Goal: Task Accomplishment & Management: Complete application form

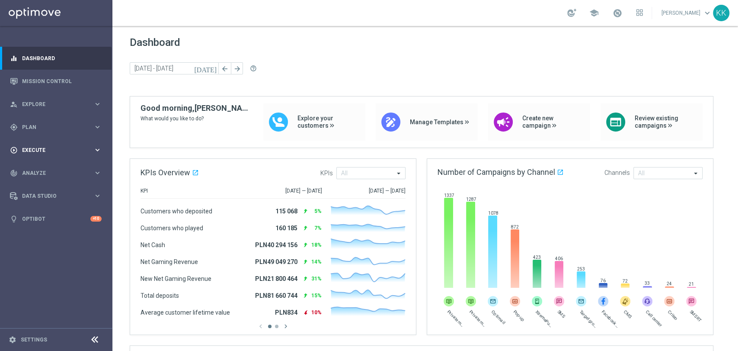
click at [83, 146] on div "play_circle_outline Execute" at bounding box center [51, 150] width 83 height 8
click at [45, 167] on link "Campaign Builder" at bounding box center [55, 167] width 67 height 7
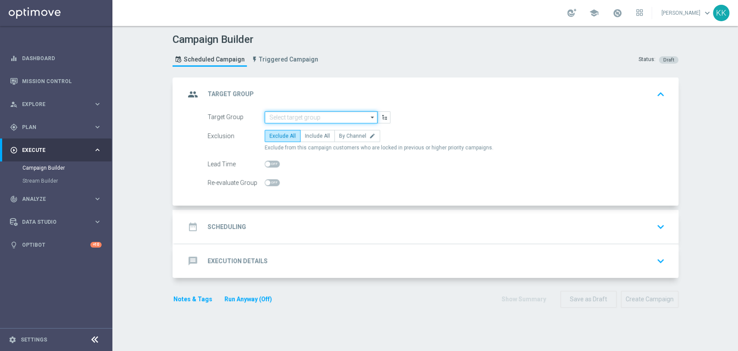
click at [321, 115] on input at bounding box center [321, 117] width 113 height 12
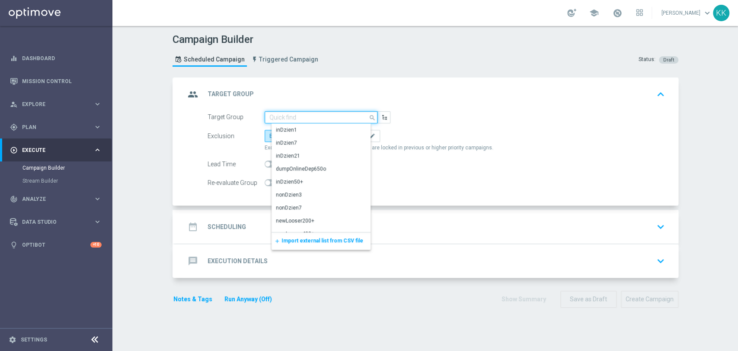
paste input "D_MIN-LOW_TARGET_WAGER_50% do 100 PLN_120825_SMS2"
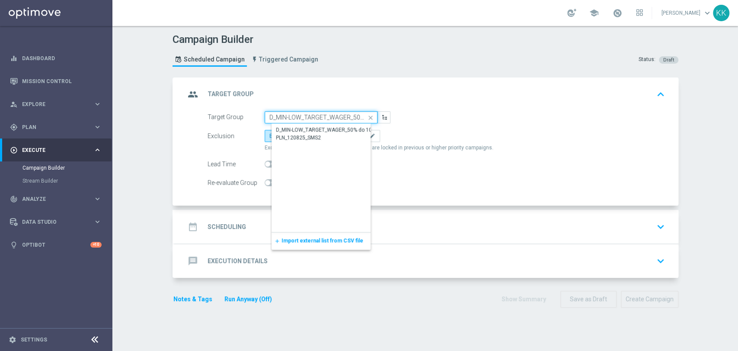
scroll to position [0, 67]
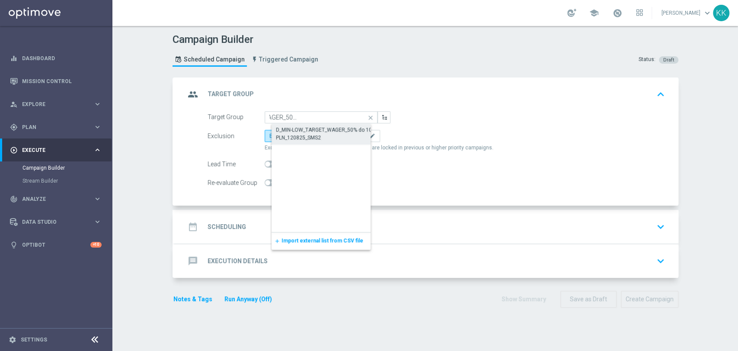
click at [325, 125] on div "D_MIN-LOW_TARGET_WAGER_50% do 100 PLN_120825_SMS2" at bounding box center [328, 134] width 113 height 20
type input "D_MIN-LOW_TARGET_WAGER_50% do 100 PLN_120825_SMS2"
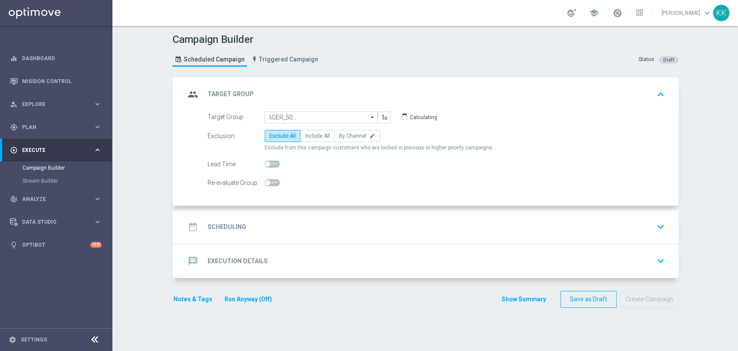
scroll to position [0, 0]
click at [319, 137] on span "Include All" at bounding box center [317, 136] width 25 height 6
click at [311, 137] on input "Include All" at bounding box center [308, 138] width 6 height 6
radio input "true"
click at [278, 183] on div "Re-evaluate Group" at bounding box center [436, 183] width 471 height 12
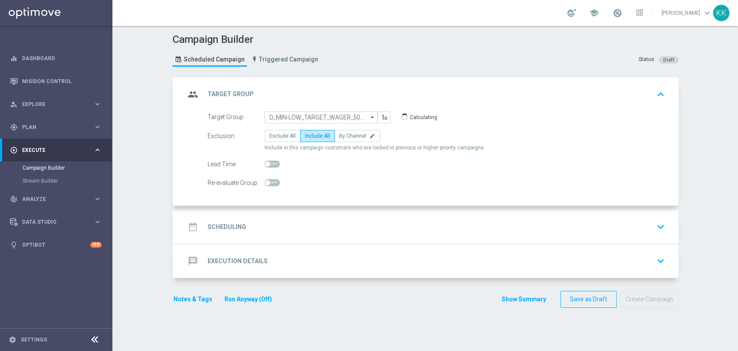
click at [275, 183] on span at bounding box center [272, 182] width 15 height 7
click at [275, 183] on input "checkbox" at bounding box center [272, 182] width 15 height 7
checkbox input "true"
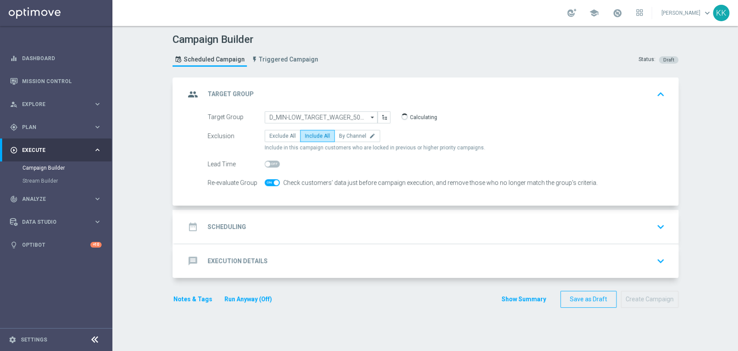
click at [330, 219] on div "date_range Scheduling keyboard_arrow_down" at bounding box center [426, 226] width 483 height 16
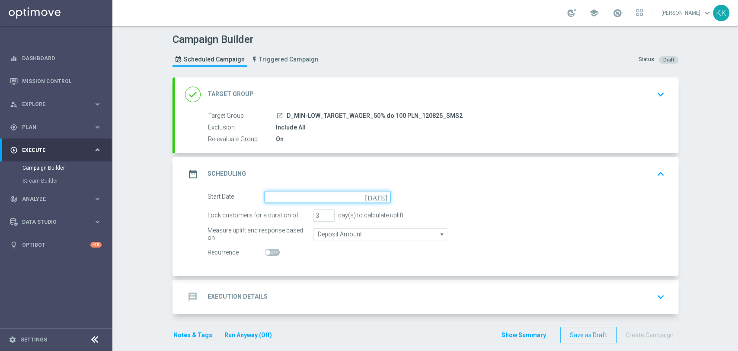
click at [322, 198] on input at bounding box center [328, 197] width 126 height 12
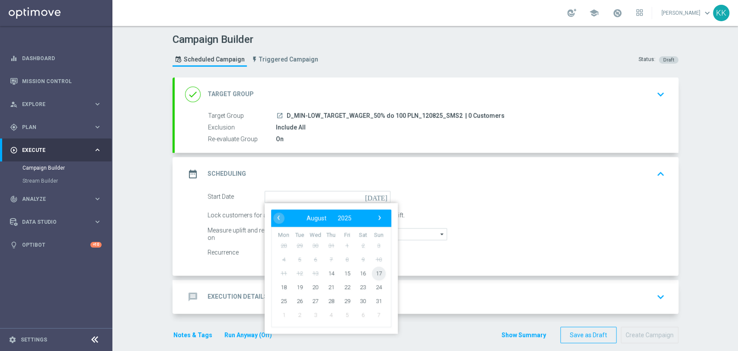
click at [375, 270] on span "17" at bounding box center [379, 273] width 14 height 14
type input "17 Aug 2025"
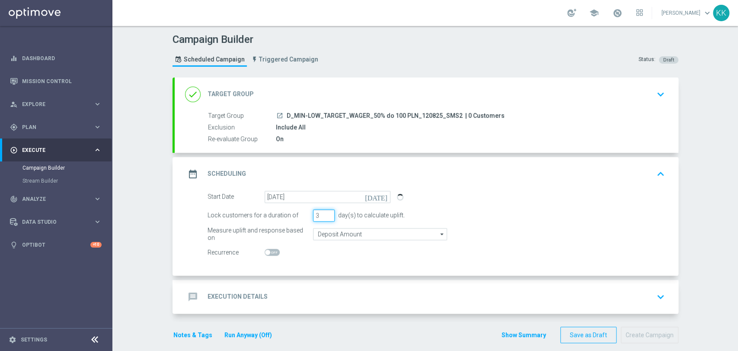
drag, startPoint x: 298, startPoint y: 217, endPoint x: 288, endPoint y: 217, distance: 10.0
click at [288, 217] on div "Lock customers for a duration of 3 day(s) to calculate uplift." at bounding box center [436, 215] width 471 height 12
type input "1"
click at [354, 239] on input "Deposit Amount" at bounding box center [380, 234] width 134 height 12
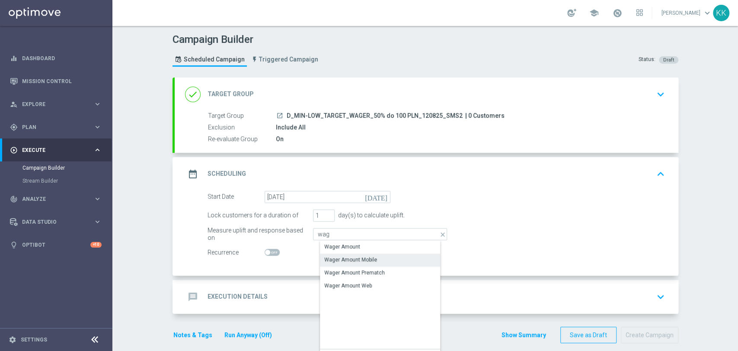
click at [359, 254] on div "Wager Amount Mobile" at bounding box center [387, 260] width 134 height 12
type input "Wager Amount Mobile"
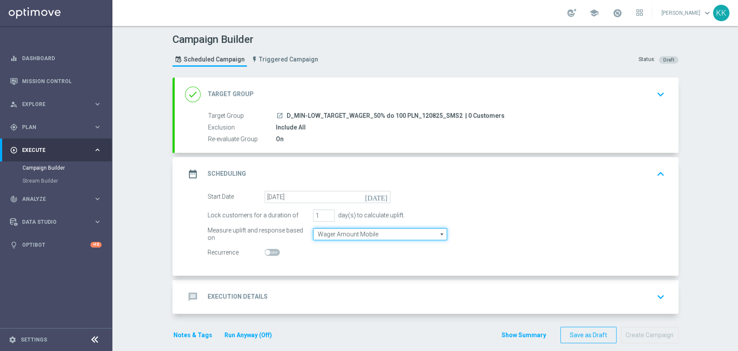
click at [363, 231] on input "Wager Amount Mobile" at bounding box center [380, 234] width 134 height 12
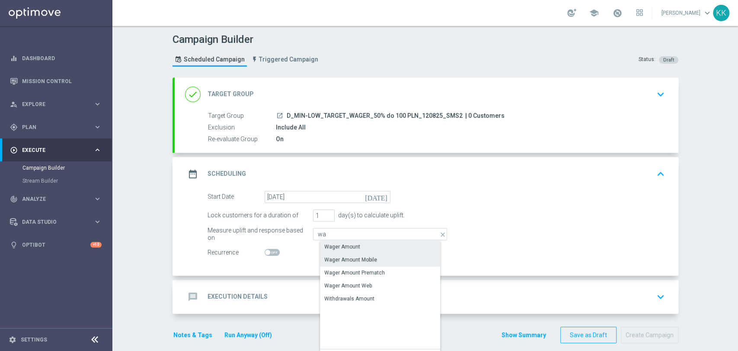
click at [365, 247] on div "Wager Amount" at bounding box center [387, 247] width 134 height 12
type input "Wager Amount"
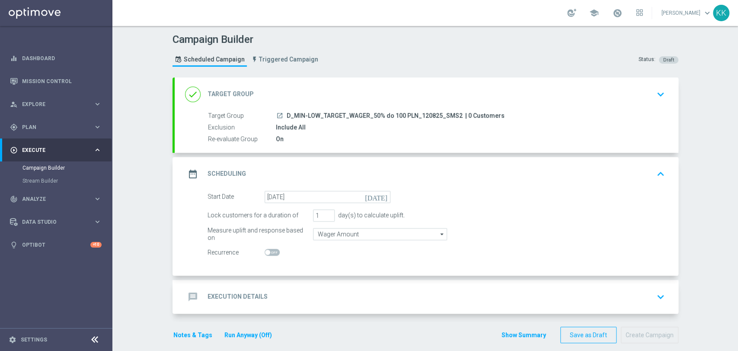
click at [363, 287] on div "message Execution Details keyboard_arrow_down" at bounding box center [427, 297] width 504 height 34
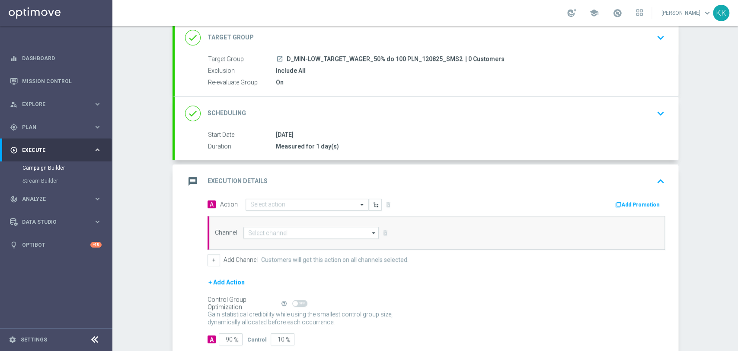
scroll to position [81, 0]
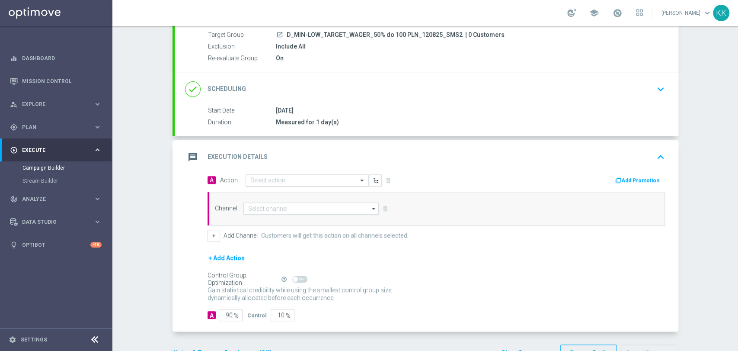
click at [285, 182] on input "text" at bounding box center [298, 180] width 96 height 7
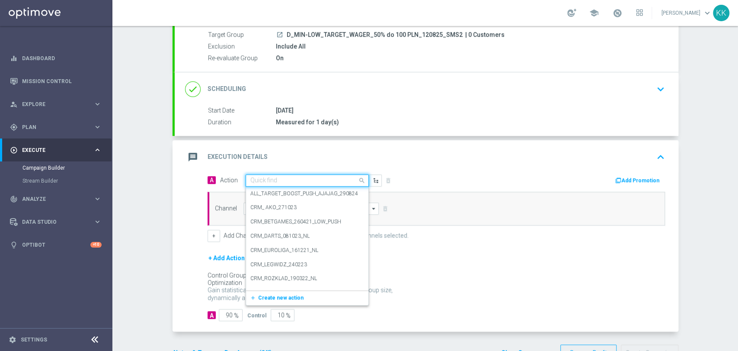
paste input "D_MIN-LOW_TARGET_WAGER_50% do 100 PLN_120825_SMS2"
type input "D_MIN-LOW_TARGET_WAGER_50% do 100 PLN_120825_SMS2"
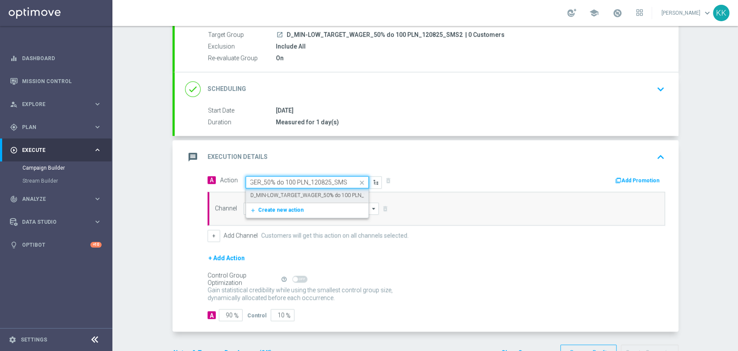
click at [290, 197] on label "D_MIN-LOW_TARGET_WAGER_50% do 100 PLN_120825_SMS2" at bounding box center [324, 195] width 148 height 7
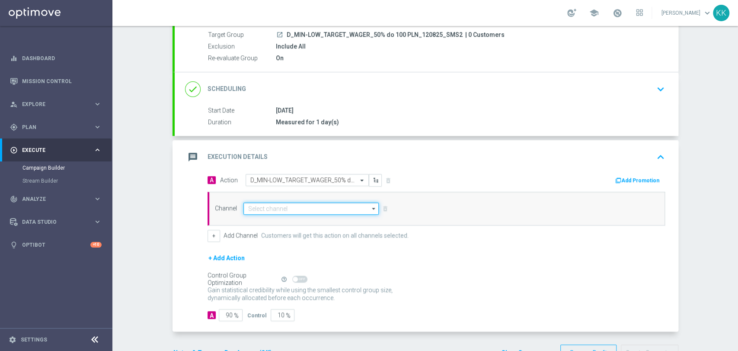
click at [288, 208] on input at bounding box center [312, 208] width 136 height 12
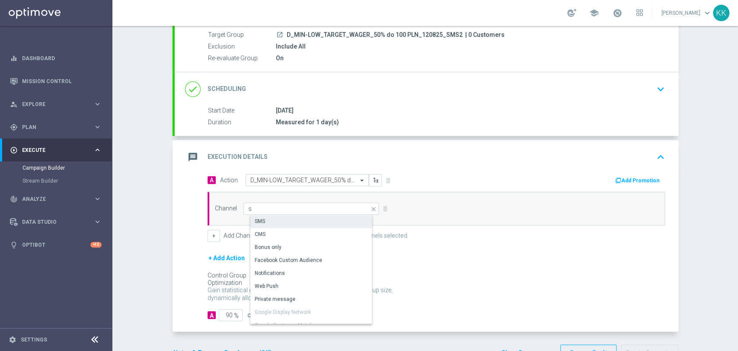
click at [288, 217] on div "SMS" at bounding box center [314, 221] width 129 height 12
type input "SMS"
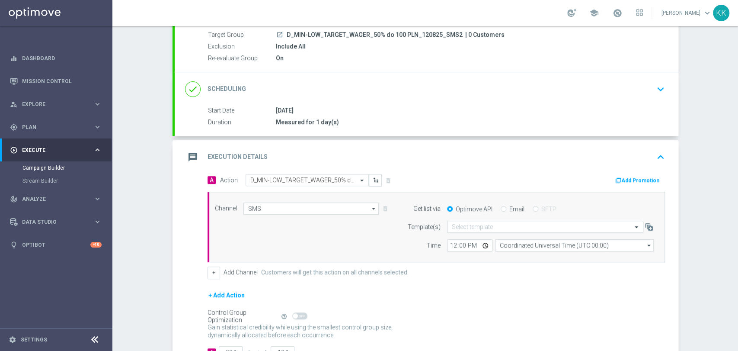
click at [487, 226] on input "text" at bounding box center [537, 226] width 170 height 7
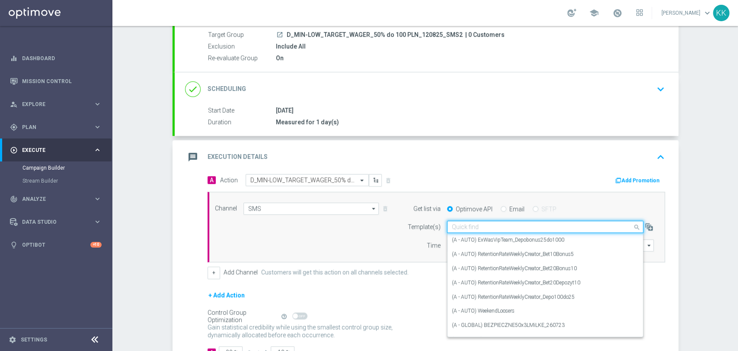
paste input "D_MIN-LOW_TARGET_WAGER_50% do 100 PLN_120825_SMS2"
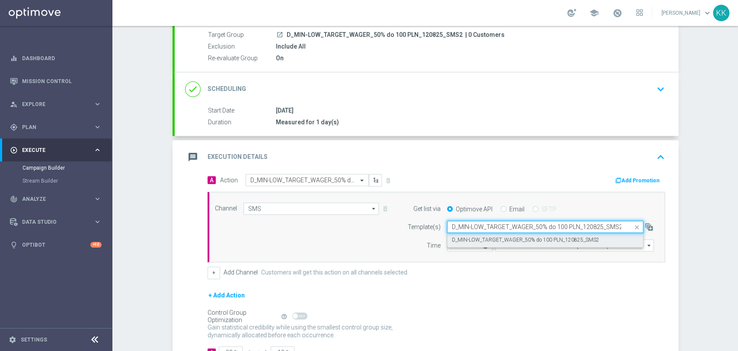
click at [482, 240] on label "D_MIN-LOW_TARGET_WAGER_50% do 100 PLN_120825_SMS2" at bounding box center [526, 239] width 148 height 7
type input "D_MIN-LOW_TARGET_WAGER_50% do 100 PLN_120825_SMS2"
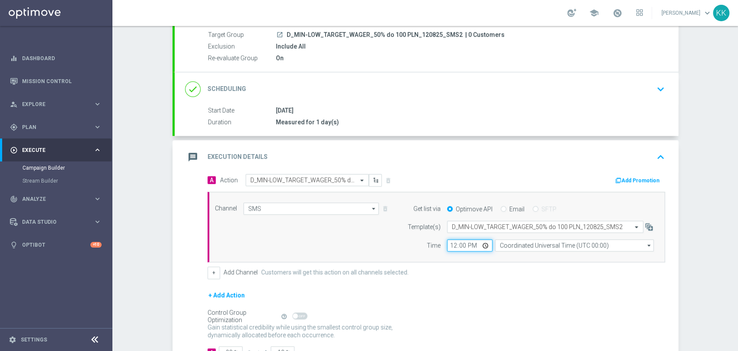
click at [451, 245] on input "12:00" at bounding box center [469, 245] width 45 height 12
type input "14:01"
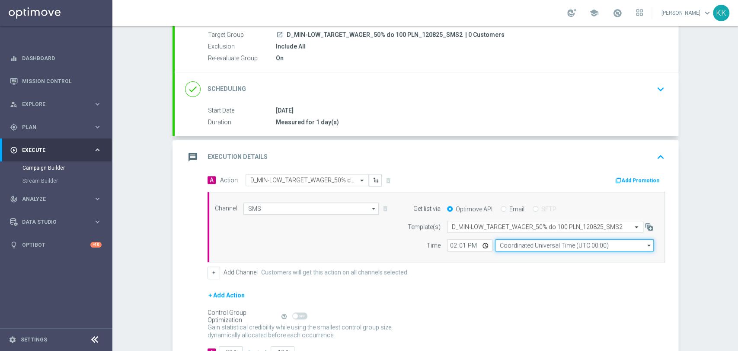
click at [511, 247] on input "Coordinated Universal Time (UTC 00:00)" at bounding box center [574, 245] width 159 height 12
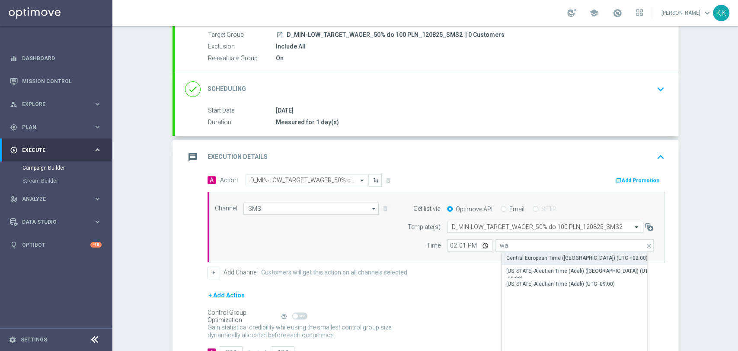
click at [510, 256] on div "Central European Time (Warsaw) (UTC +02:00)" at bounding box center [577, 258] width 141 height 8
type input "Central European Time (Warsaw) (UTC +02:00)"
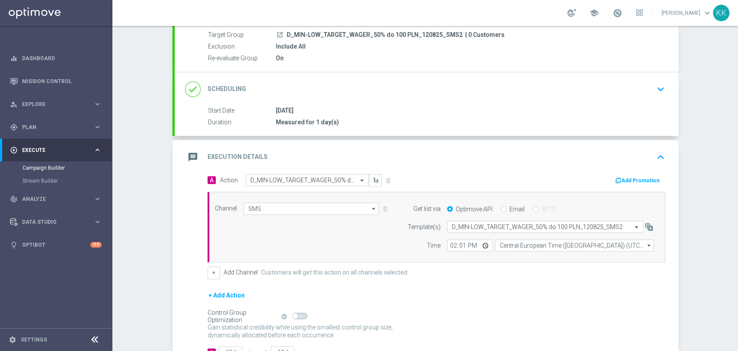
scroll to position [144, 0]
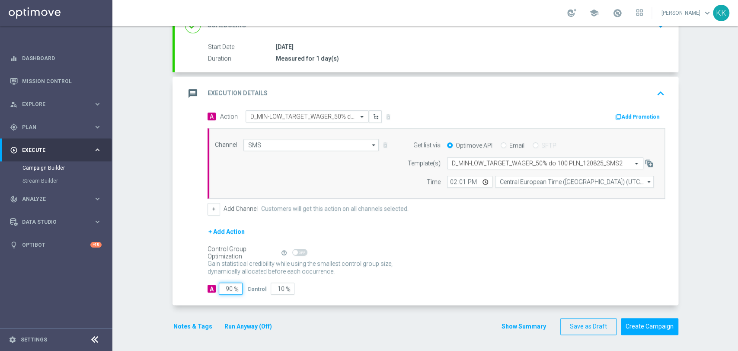
click at [226, 286] on input "90" at bounding box center [231, 288] width 24 height 12
type input "9"
type input "91"
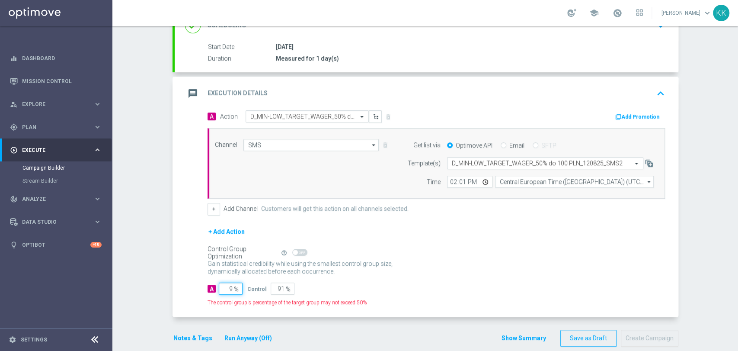
type input "98"
type input "2"
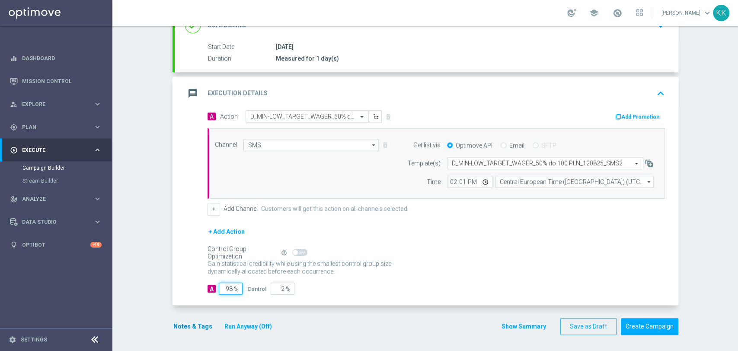
type input "98"
click at [180, 321] on button "Notes & Tags" at bounding box center [193, 326] width 41 height 11
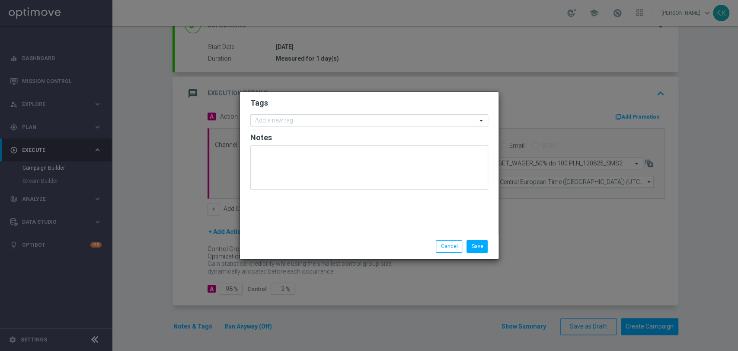
click at [305, 120] on input "text" at bounding box center [366, 120] width 222 height 7
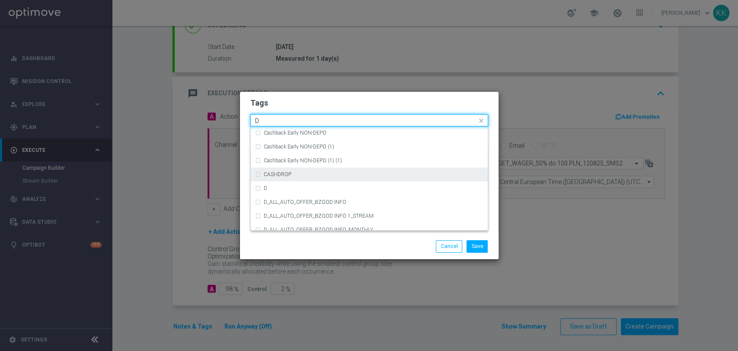
scroll to position [913, 0]
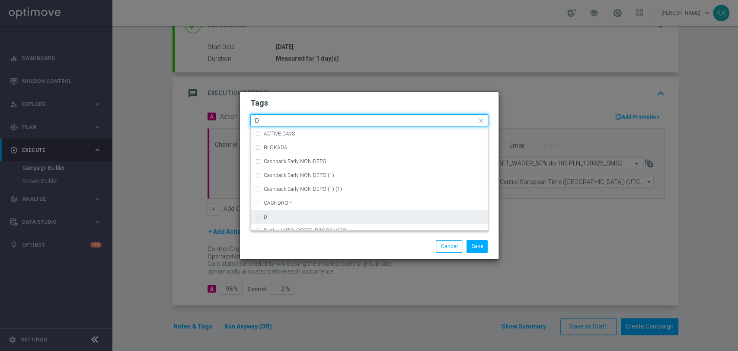
click at [315, 218] on div "D" at bounding box center [374, 216] width 220 height 5
type input "D"
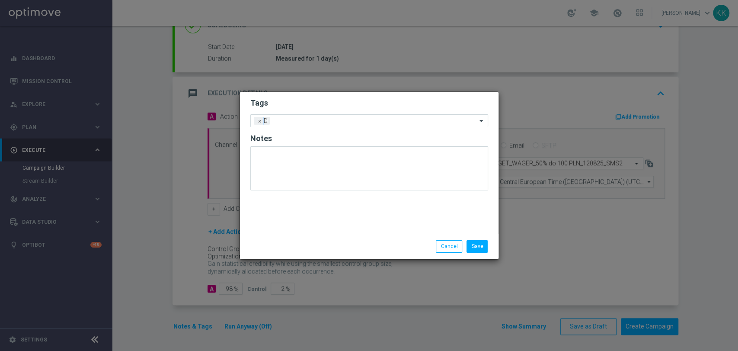
click at [348, 95] on div "Tags Add a new tag × D Notes" at bounding box center [369, 163] width 259 height 142
click at [344, 120] on input "text" at bounding box center [375, 121] width 204 height 7
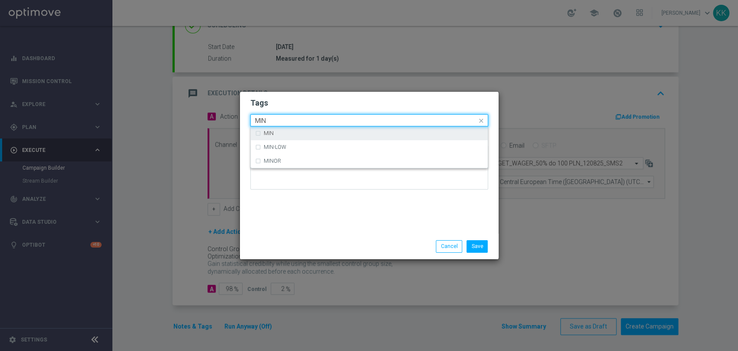
click at [316, 129] on div "MIN" at bounding box center [369, 133] width 228 height 14
type input "MIN"
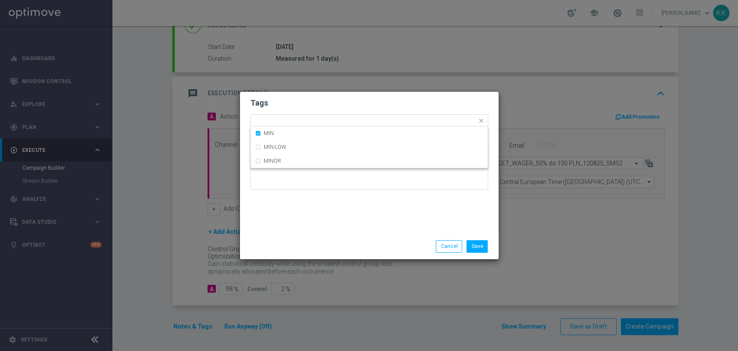
click at [330, 93] on div "Tags Quick find × D × MIN MIN MIN-LOW MINOR Notes" at bounding box center [369, 163] width 259 height 142
click at [342, 125] on div at bounding box center [387, 122] width 180 height 9
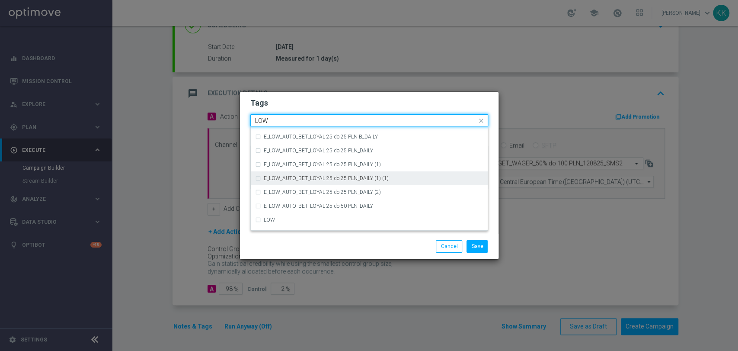
scroll to position [422, 0]
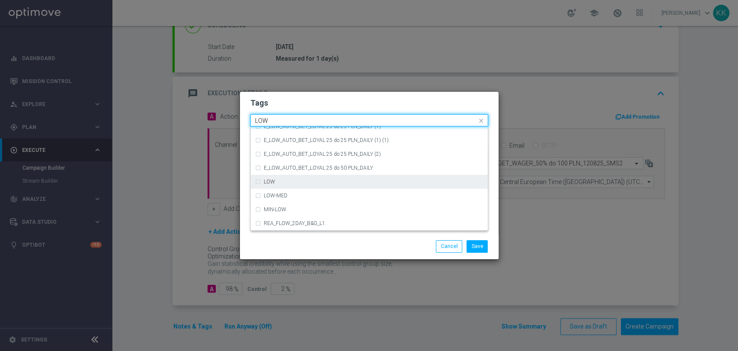
click at [339, 176] on div "LOW" at bounding box center [369, 182] width 228 height 14
type input "LOW"
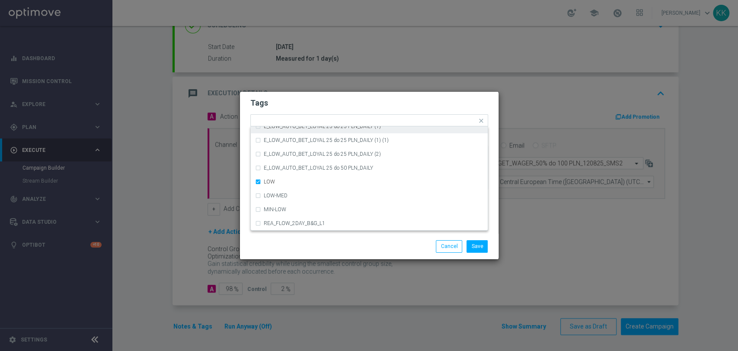
click at [343, 98] on h2 "Tags" at bounding box center [369, 103] width 238 height 10
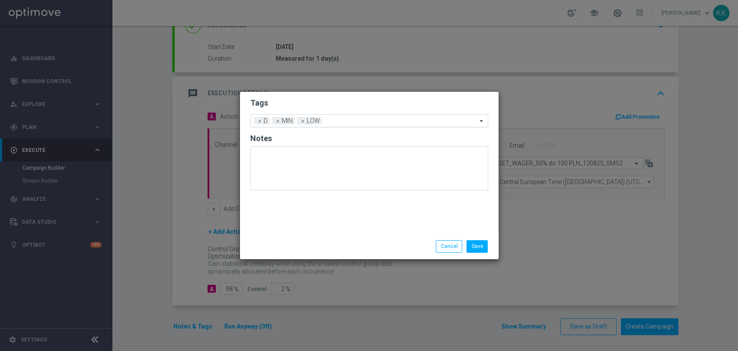
click at [368, 118] on input "text" at bounding box center [401, 121] width 151 height 7
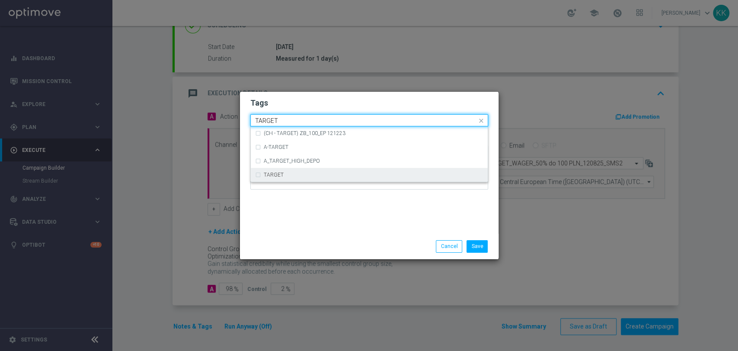
click at [318, 170] on div "TARGET" at bounding box center [369, 175] width 228 height 14
type input "TARGET"
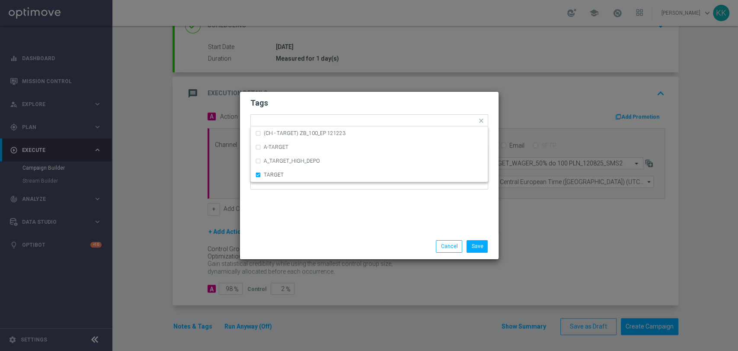
click at [318, 237] on div "Save Cancel" at bounding box center [369, 246] width 259 height 25
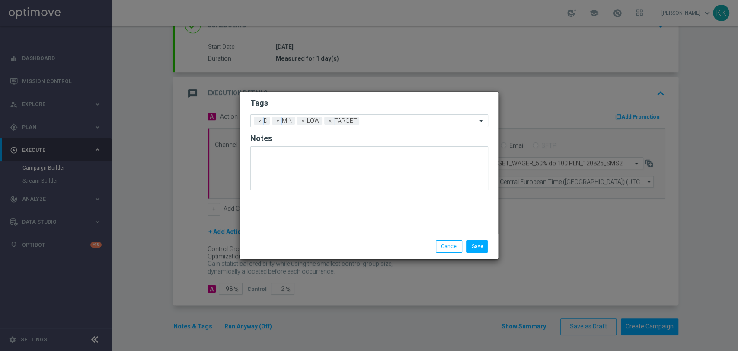
click at [402, 114] on div "Add a new tag × D × MIN × LOW × TARGET" at bounding box center [369, 120] width 238 height 13
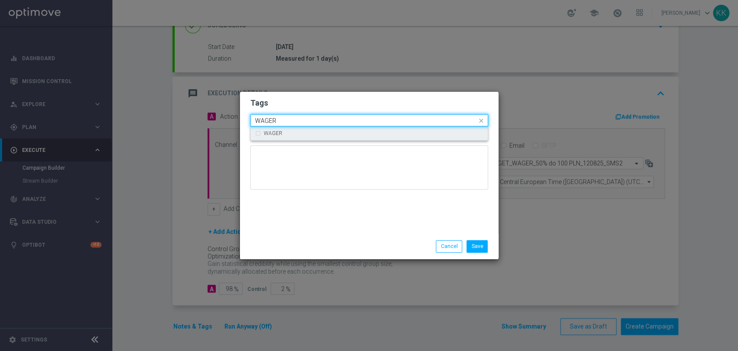
click at [387, 129] on div "WAGER" at bounding box center [369, 133] width 228 height 14
type input "WAGER"
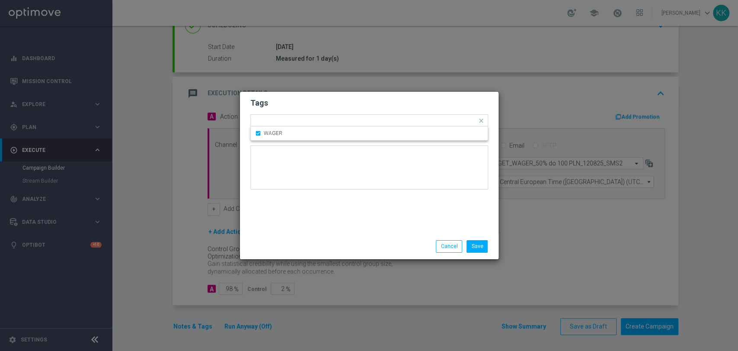
click at [392, 97] on form "Tags Quick find × D × MIN × LOW × TARGET × WAGER WAGER Notes" at bounding box center [369, 146] width 238 height 100
click at [415, 121] on input "text" at bounding box center [437, 121] width 79 height 7
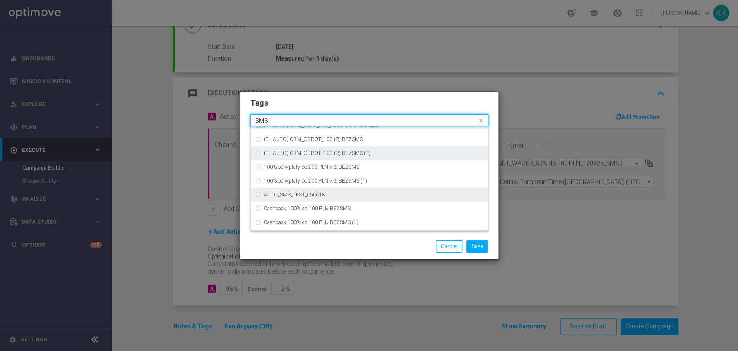
scroll to position [132, 0]
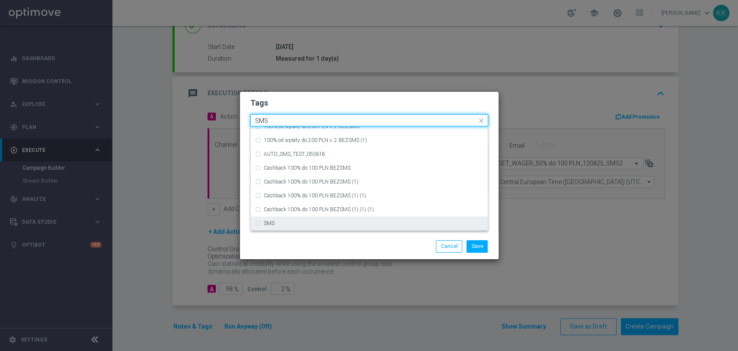
click at [327, 221] on div "SMS" at bounding box center [374, 223] width 220 height 5
type input "SMS"
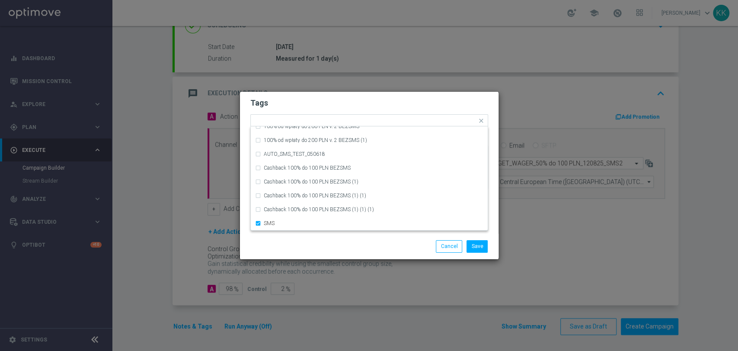
click at [329, 236] on div "Save Cancel" at bounding box center [369, 246] width 259 height 25
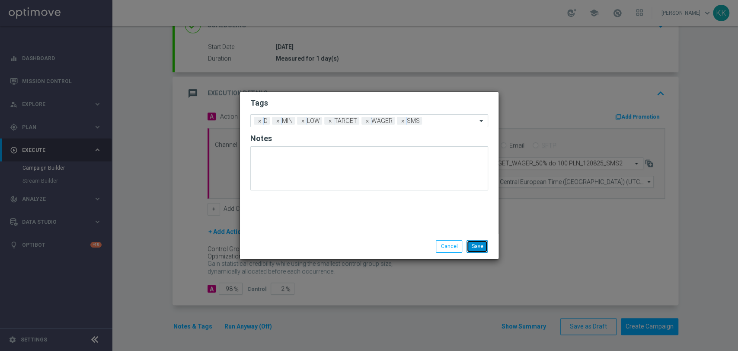
click at [485, 243] on button "Save" at bounding box center [477, 246] width 21 height 12
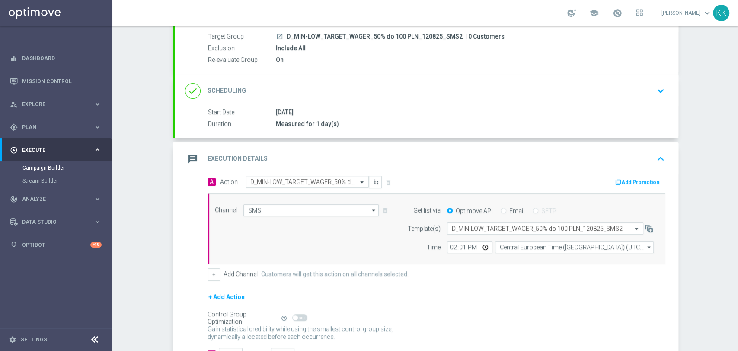
scroll to position [0, 0]
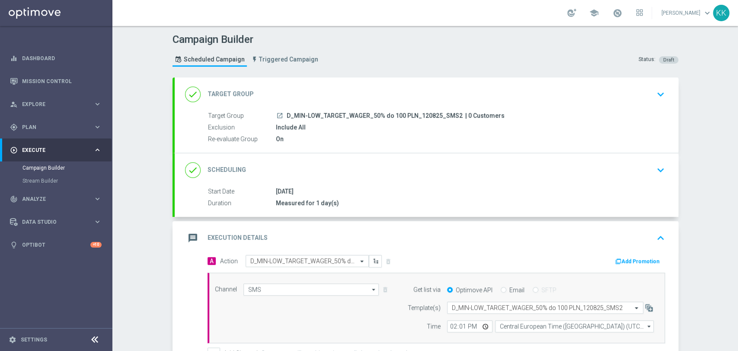
click at [658, 96] on icon "keyboard_arrow_down" at bounding box center [661, 94] width 13 height 13
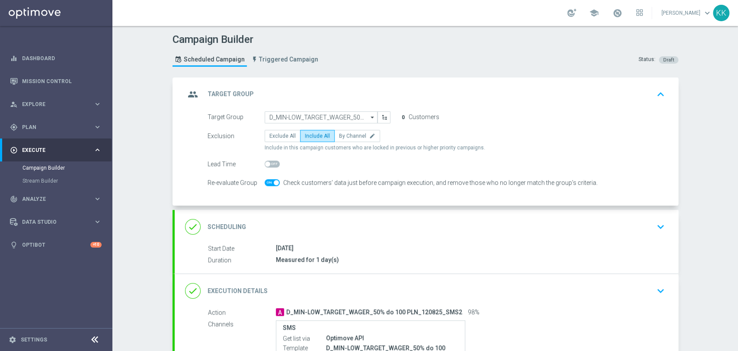
click at [639, 226] on div "done Scheduling keyboard_arrow_down" at bounding box center [426, 226] width 483 height 16
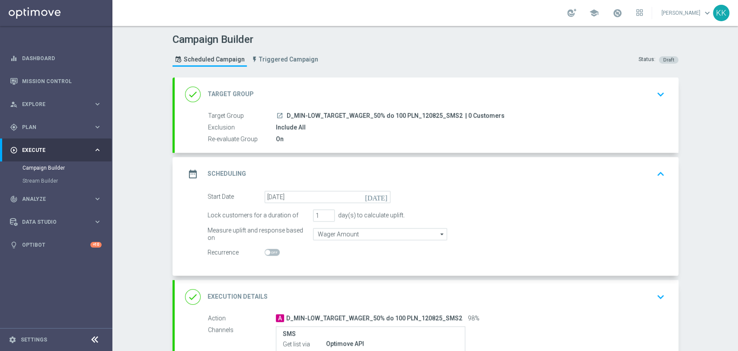
click at [155, 218] on div "Campaign Builder Scheduled Campaign Triggered Campaign Status: Draft done Targe…" at bounding box center [425, 188] width 626 height 325
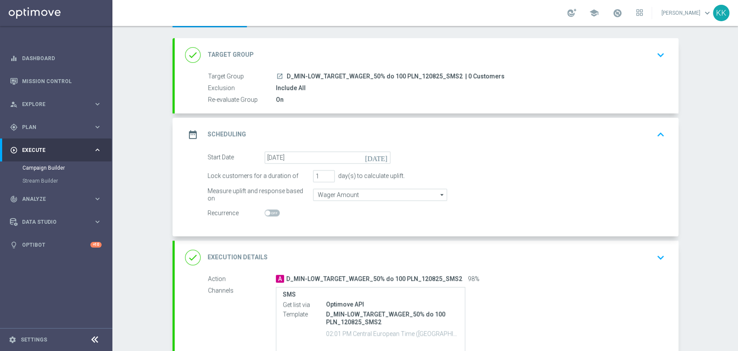
scroll to position [96, 0]
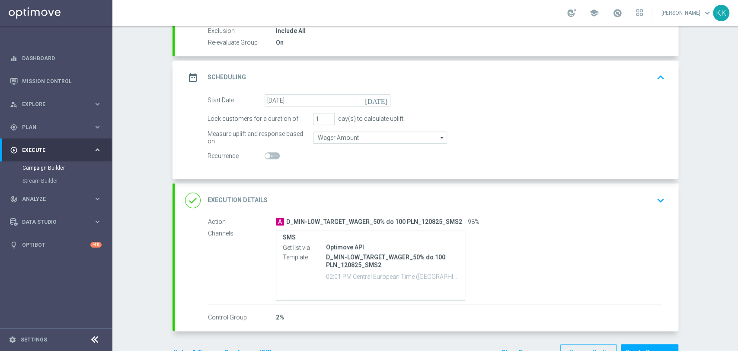
drag, startPoint x: 663, startPoint y: 203, endPoint x: 658, endPoint y: 202, distance: 4.9
click at [658, 202] on icon "keyboard_arrow_down" at bounding box center [661, 200] width 13 height 13
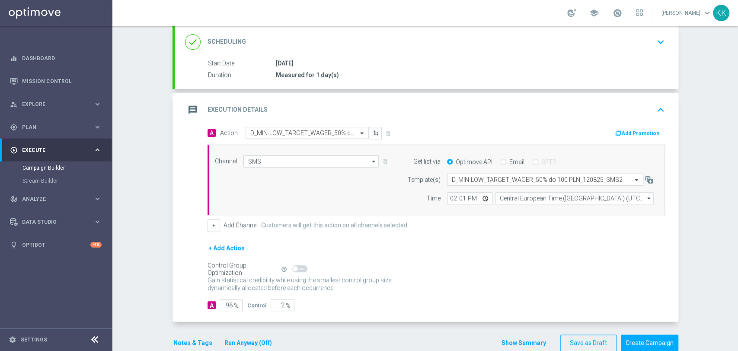
scroll to position [144, 0]
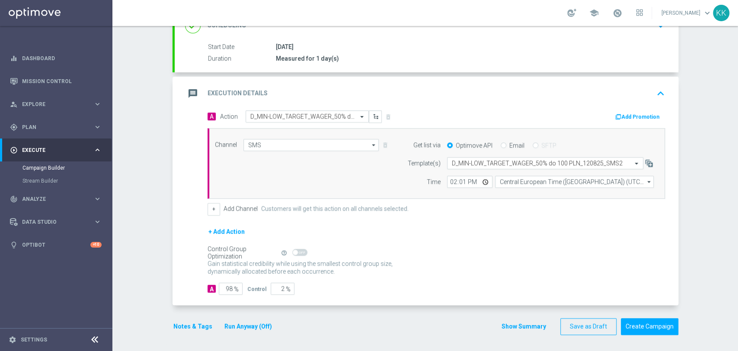
click at [193, 327] on button "Notes & Tags" at bounding box center [193, 326] width 41 height 11
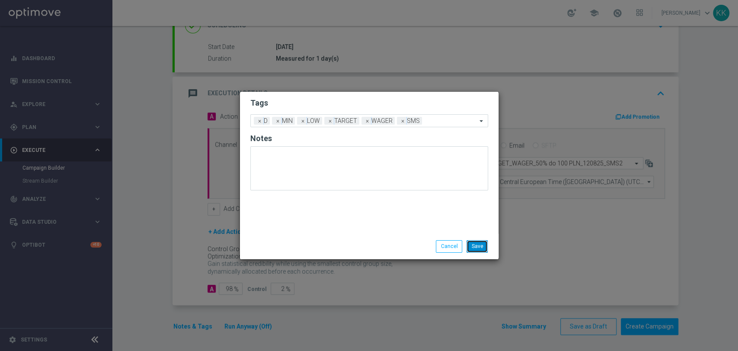
click at [480, 244] on button "Save" at bounding box center [477, 246] width 21 height 12
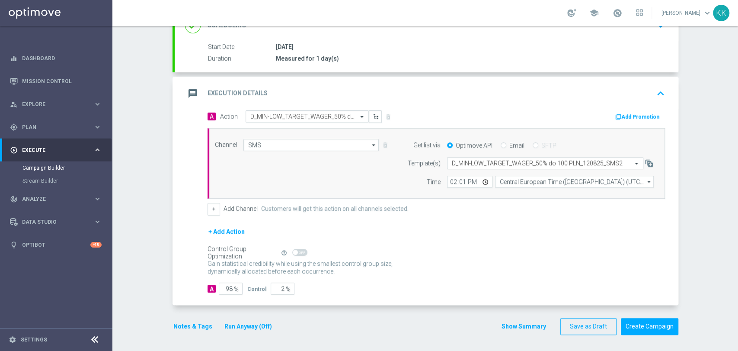
scroll to position [0, 0]
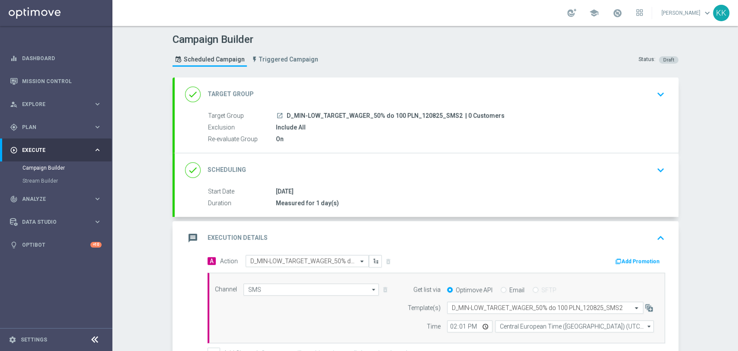
click at [634, 91] on div "done Target Group keyboard_arrow_down" at bounding box center [426, 94] width 483 height 16
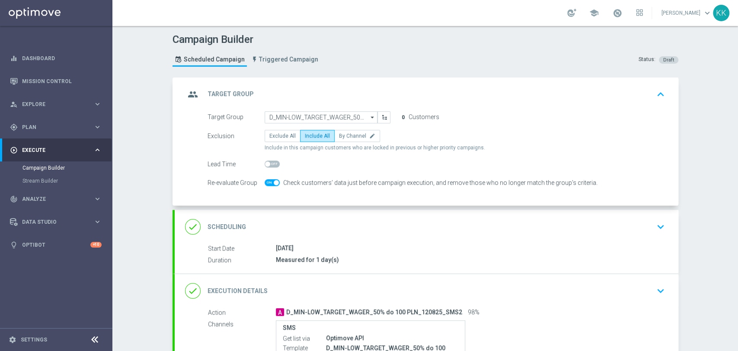
click at [658, 225] on icon "keyboard_arrow_down" at bounding box center [661, 226] width 13 height 13
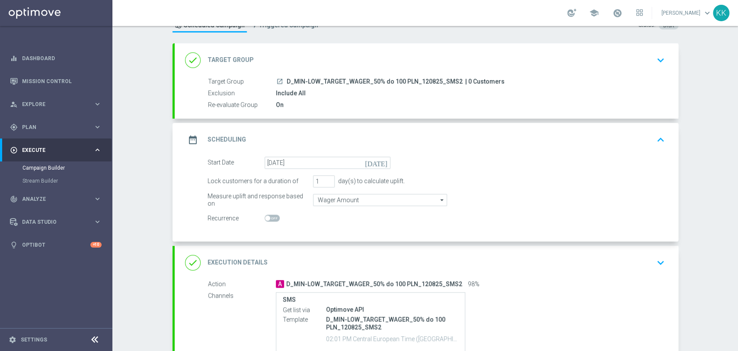
scroll to position [48, 0]
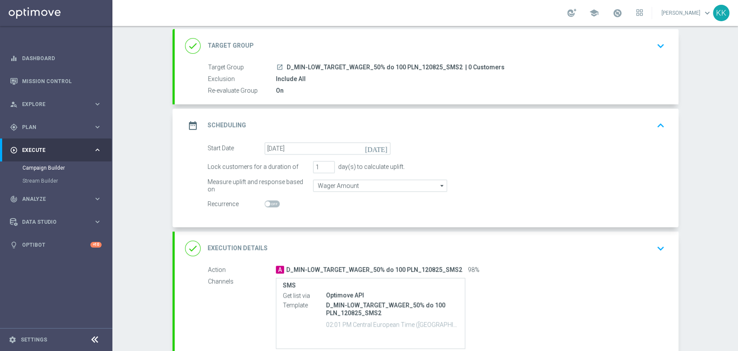
click at [669, 252] on div "done Execution Details keyboard_arrow_down" at bounding box center [427, 248] width 504 height 34
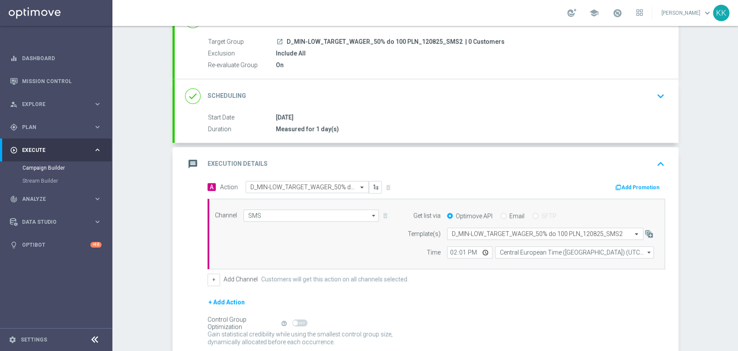
scroll to position [144, 0]
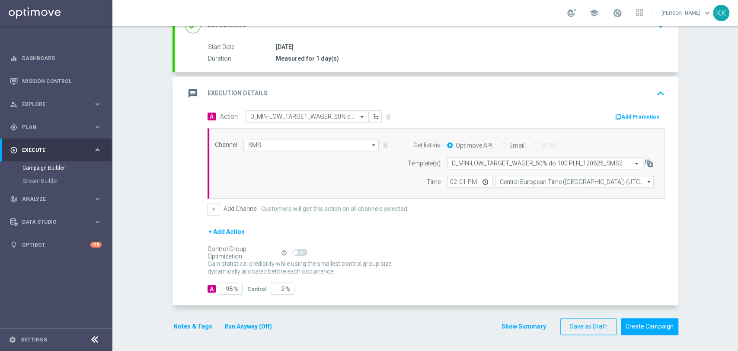
click at [192, 323] on button "Notes & Tags" at bounding box center [193, 326] width 41 height 11
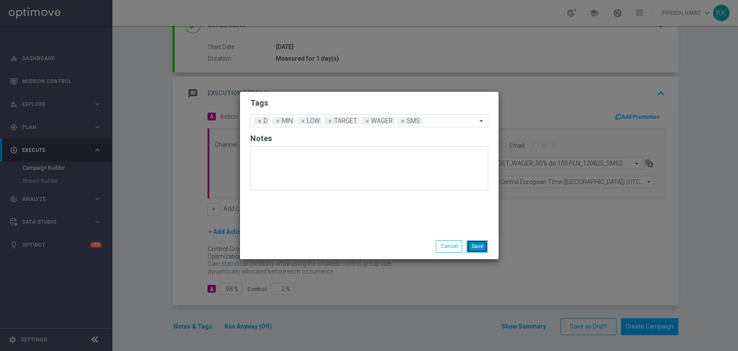
click at [484, 251] on button "Save" at bounding box center [477, 246] width 21 height 12
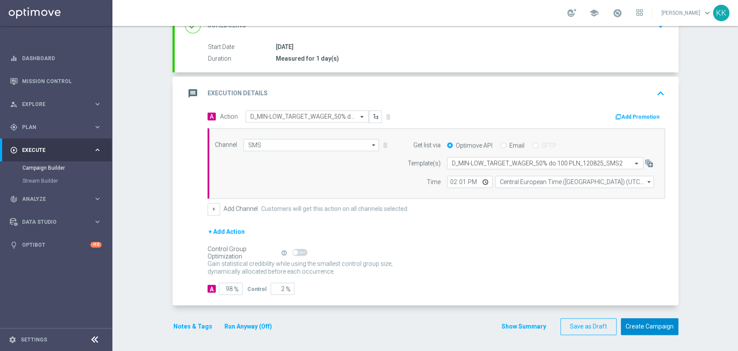
click at [668, 330] on button "Create Campaign" at bounding box center [650, 326] width 58 height 17
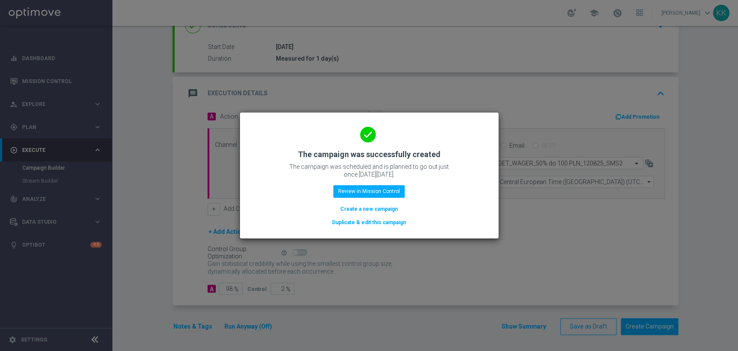
click at [353, 205] on button "Create a new campaign" at bounding box center [369, 209] width 59 height 10
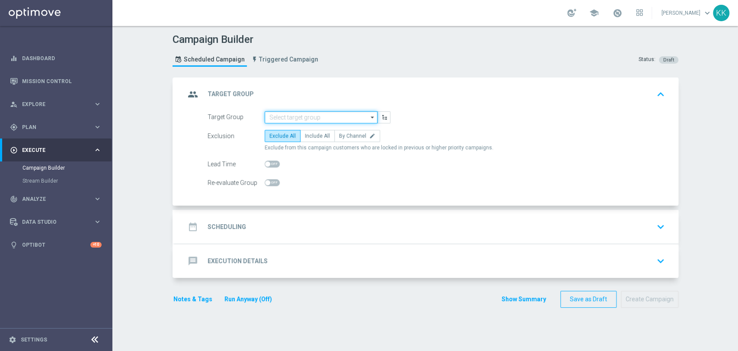
click at [310, 115] on input at bounding box center [321, 117] width 113 height 12
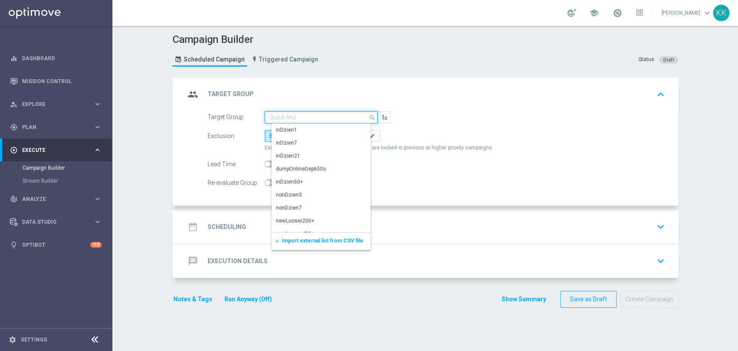
paste input "D_MED_TARGET_WAGER_50% do 300 PLN_120825_SMS2"
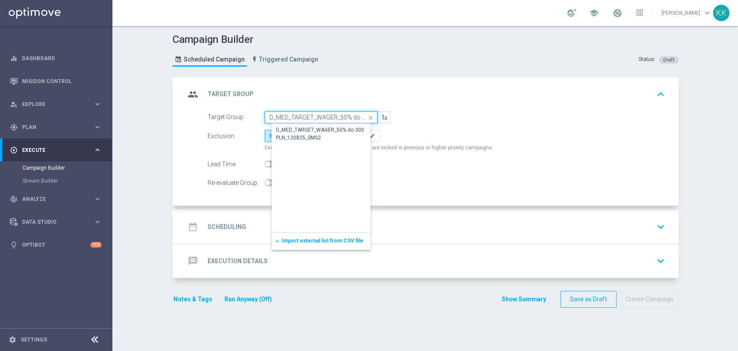
scroll to position [0, 55]
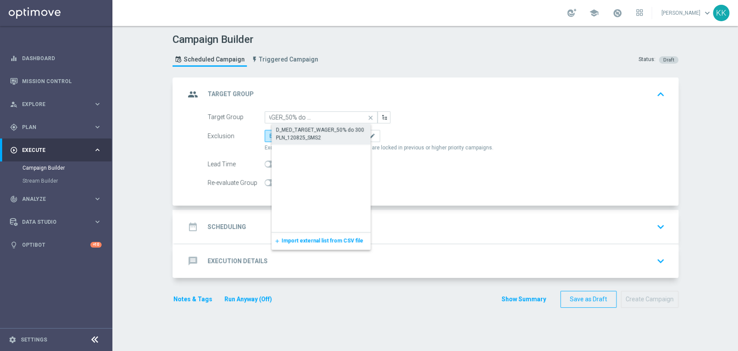
click at [309, 142] on div "D_MED_TARGET_WAGER_50% do 300 PLN_120825_SMS2" at bounding box center [328, 134] width 113 height 20
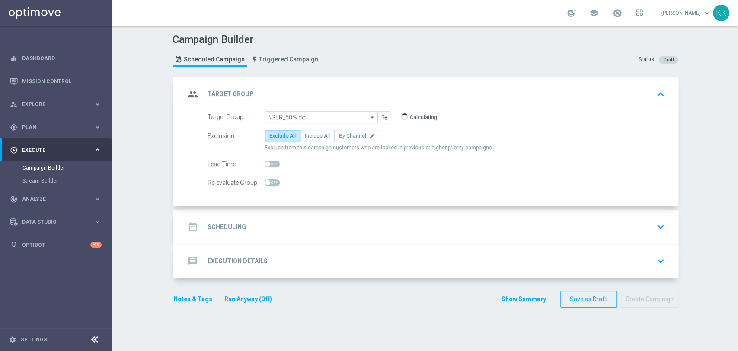
type input "D_MED_TARGET_WAGER_50% do 300 PLN_120825_SMS2"
click at [318, 134] on span "Include All" at bounding box center [317, 136] width 25 height 6
click at [311, 135] on input "Include All" at bounding box center [308, 138] width 6 height 6
radio input "true"
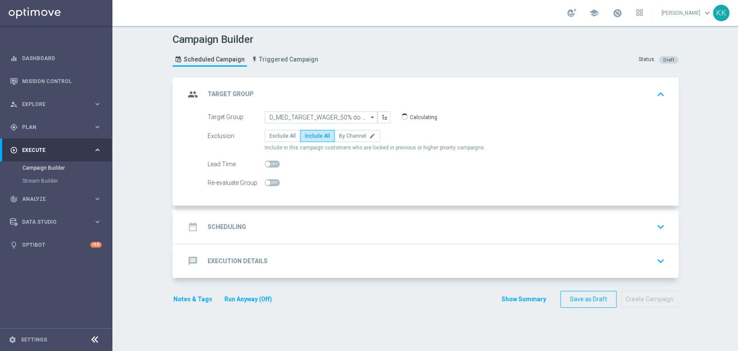
click at [272, 182] on span at bounding box center [272, 182] width 15 height 7
click at [272, 182] on input "checkbox" at bounding box center [272, 182] width 15 height 7
checkbox input "true"
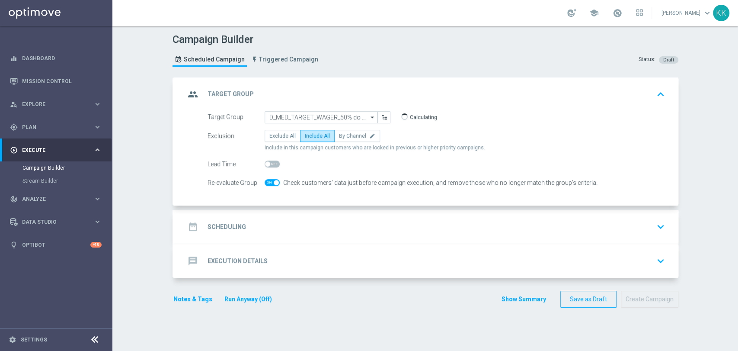
click at [305, 231] on div "date_range Scheduling keyboard_arrow_down" at bounding box center [426, 226] width 483 height 16
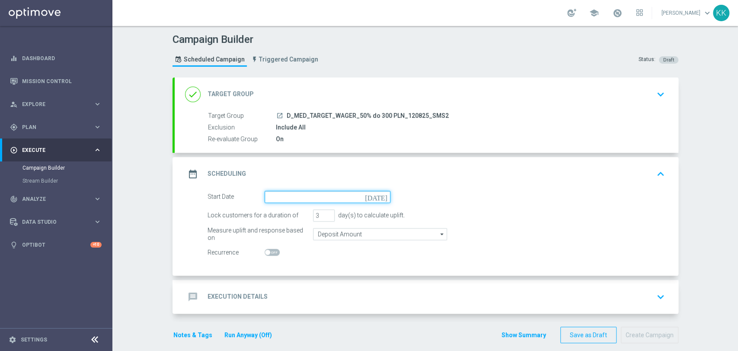
click at [294, 194] on input at bounding box center [328, 197] width 126 height 12
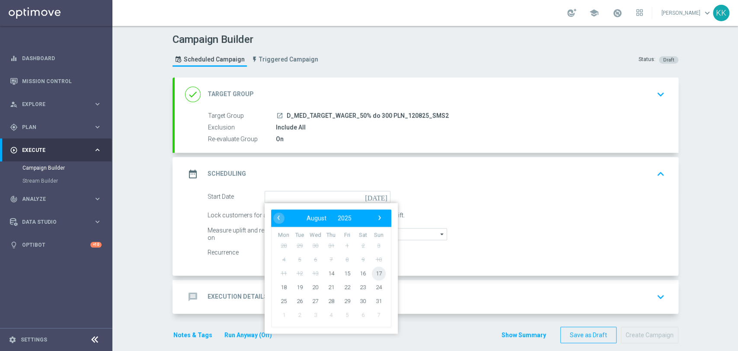
click at [379, 276] on span "17" at bounding box center [379, 273] width 14 height 14
type input "17 Aug 2025"
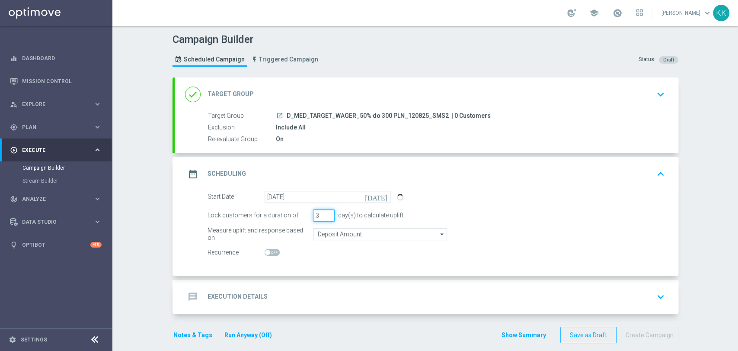
drag, startPoint x: 308, startPoint y: 213, endPoint x: 259, endPoint y: 213, distance: 48.9
click at [259, 214] on div "Lock customers for a duration of 3 day(s) to calculate uplift." at bounding box center [436, 215] width 471 height 12
type input "2"
type input "1"
click at [343, 234] on input "Deposit Amount" at bounding box center [380, 234] width 134 height 12
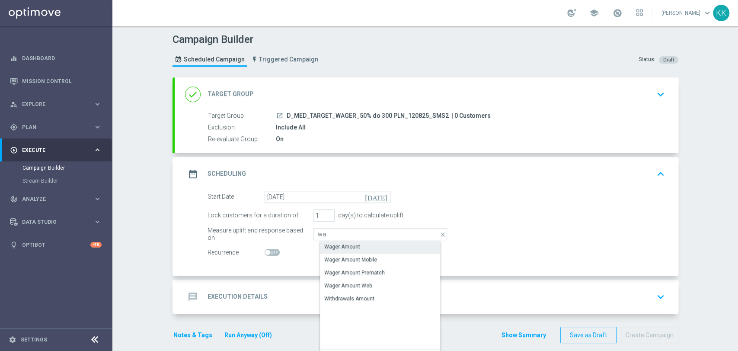
click at [344, 241] on div "Wager Amount" at bounding box center [387, 247] width 134 height 12
type input "Wager Amount"
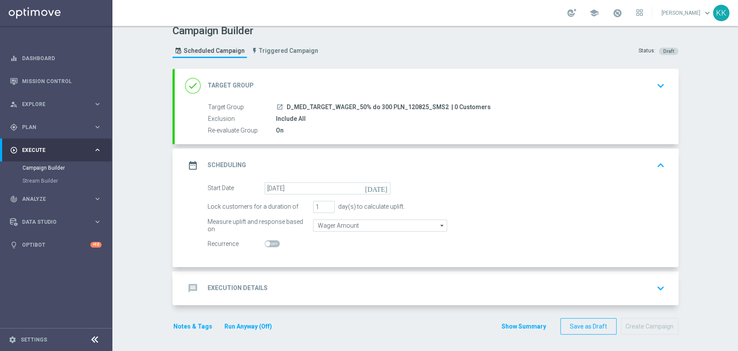
click at [349, 283] on div "message Execution Details keyboard_arrow_down" at bounding box center [426, 288] width 483 height 16
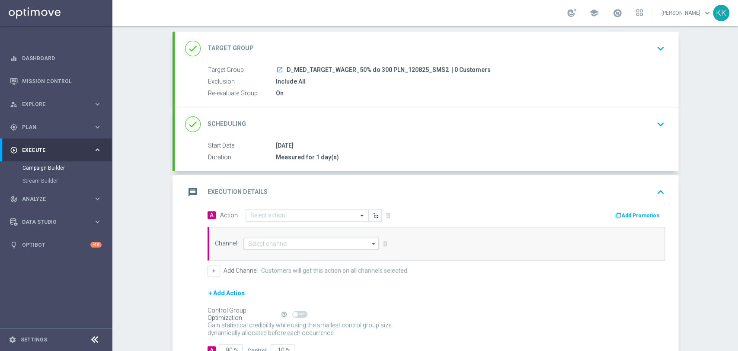
scroll to position [85, 0]
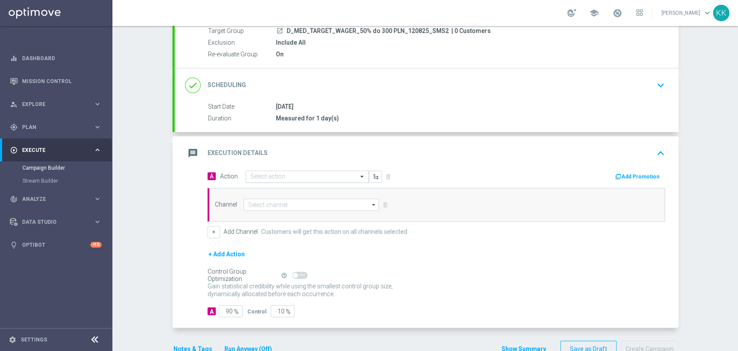
click at [281, 176] on input "text" at bounding box center [298, 176] width 96 height 7
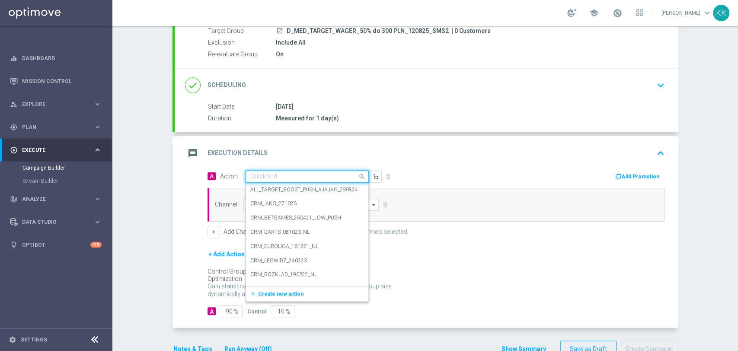
paste input "D_MED_TARGET_WAGER_50% do 300 PLN_120825_SMS2"
type input "D_MED_TARGET_WAGER_50% do 300 PLN_120825_SMS2"
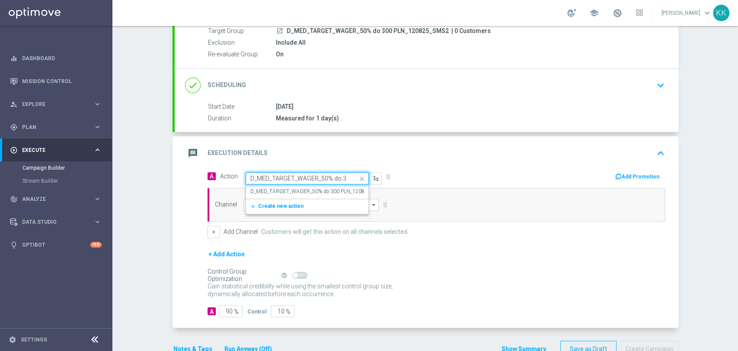
scroll to position [0, 58]
click at [282, 192] on label "D_MED_TARGET_WAGER_50% do 300 PLN_120825_SMS2" at bounding box center [318, 191] width 136 height 7
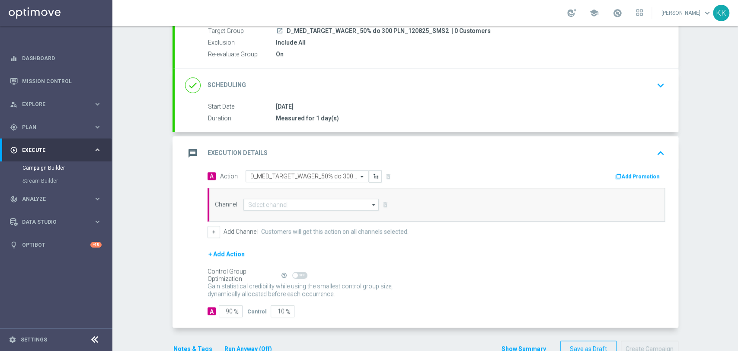
scroll to position [0, 0]
click at [282, 202] on input at bounding box center [312, 205] width 136 height 12
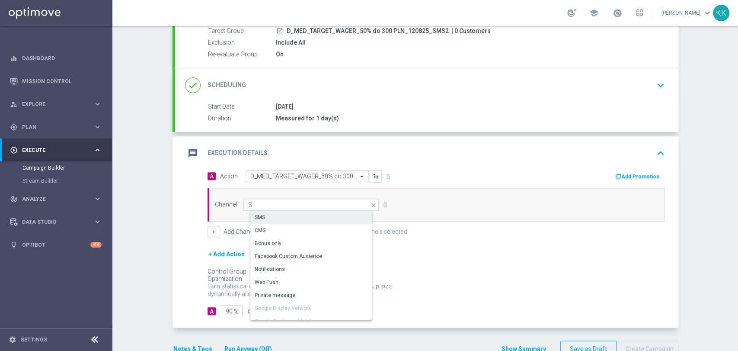
click at [284, 216] on div "SMS" at bounding box center [314, 217] width 129 height 12
type input "SMS"
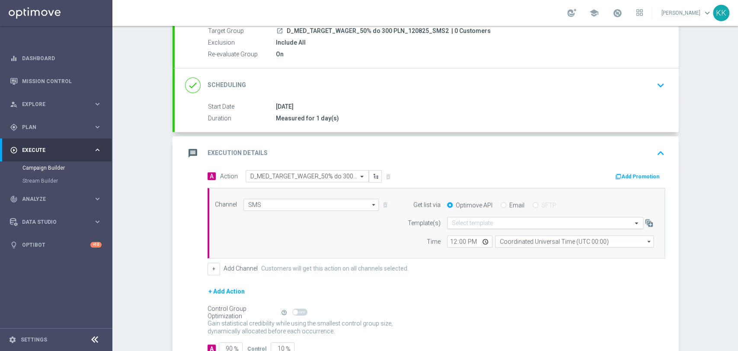
click at [543, 220] on input "text" at bounding box center [537, 222] width 170 height 7
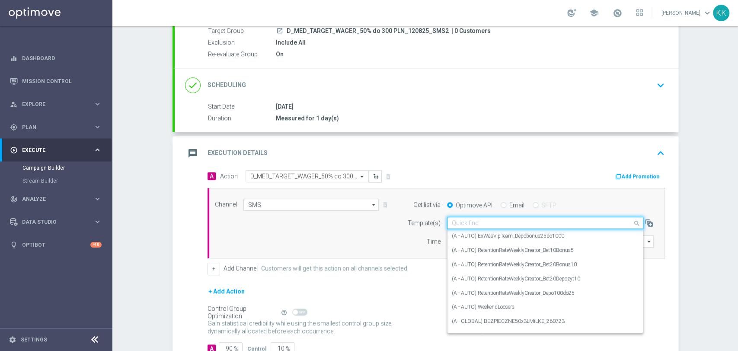
paste input "D_MED_TARGET_WAGER_50% do 300 PLN_120825_SMS2"
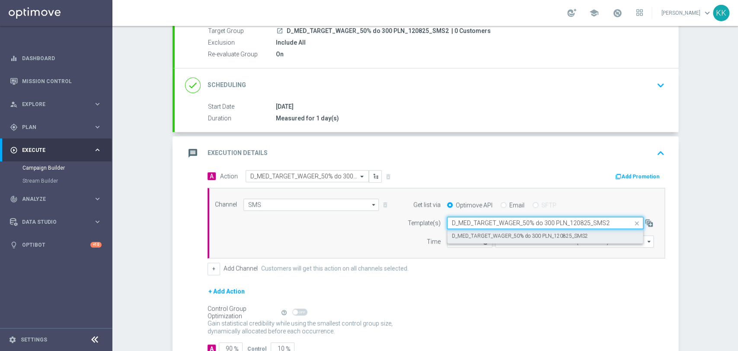
click at [550, 235] on label "D_MED_TARGET_WAGER_50% do 300 PLN_120825_SMS2" at bounding box center [520, 235] width 136 height 7
type input "D_MED_TARGET_WAGER_50% do 300 PLN_120825_SMS2"
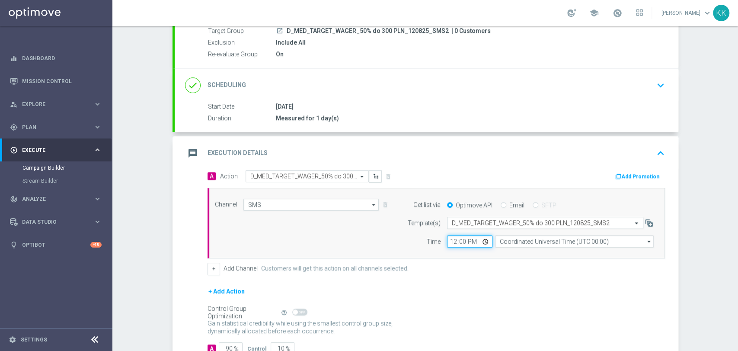
click at [452, 241] on input "12:00" at bounding box center [469, 241] width 45 height 12
type input "14:11"
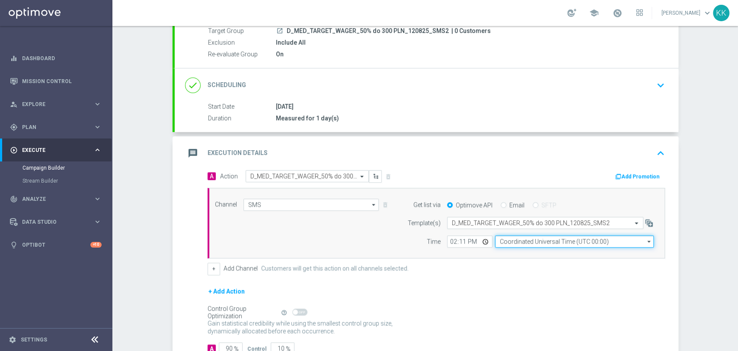
click at [520, 240] on input "Coordinated Universal Time (UTC 00:00)" at bounding box center [574, 241] width 159 height 12
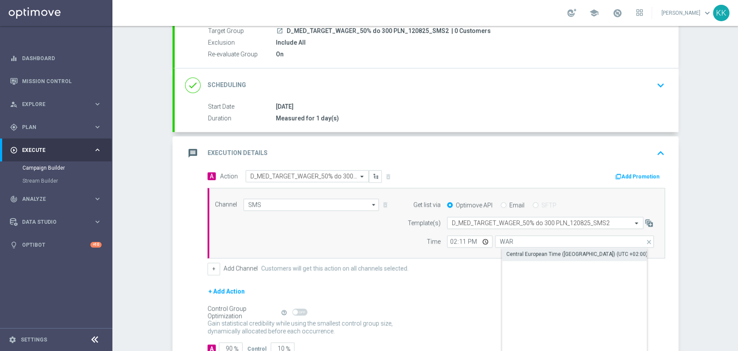
click at [523, 250] on div "Central European Time (Warsaw) (UTC +02:00)" at bounding box center [577, 254] width 141 height 8
type input "Central European Time (Warsaw) (UTC +02:00)"
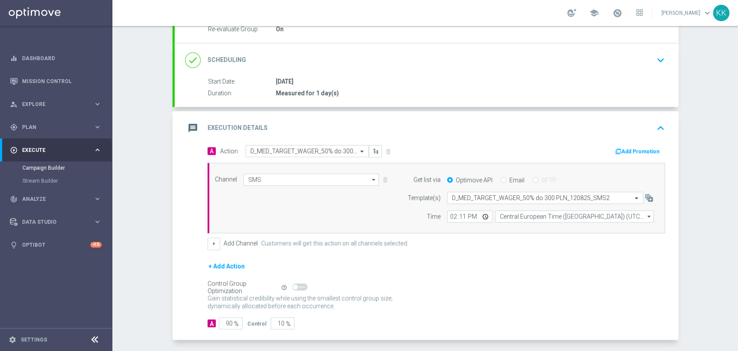
scroll to position [144, 0]
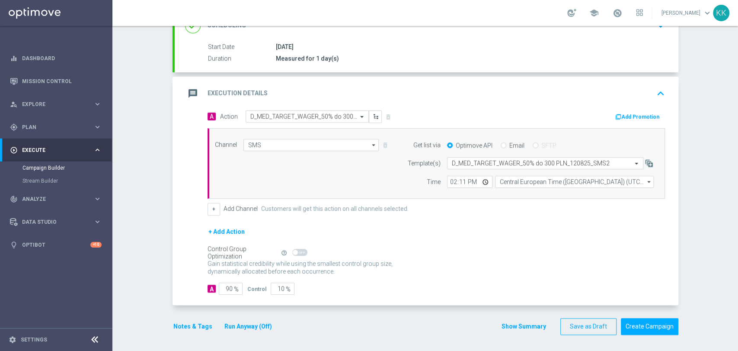
click at [234, 289] on span "%" at bounding box center [236, 289] width 5 height 7
click at [225, 286] on input "90" at bounding box center [231, 288] width 24 height 12
type input "9"
type input "91"
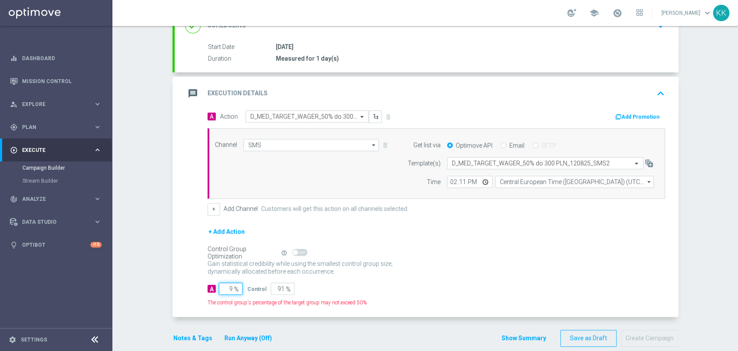
type input "98"
type input "2"
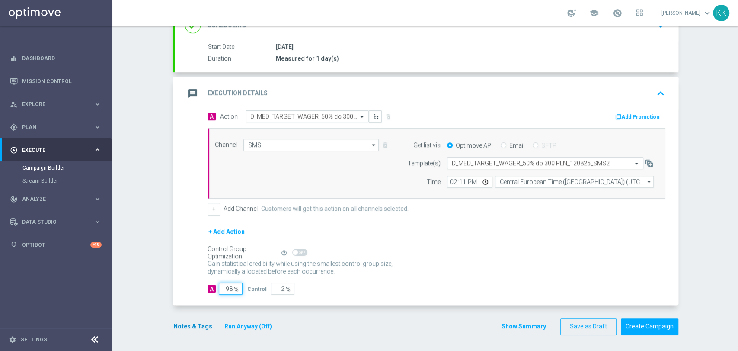
type input "98"
click at [196, 326] on button "Notes & Tags" at bounding box center [193, 326] width 41 height 11
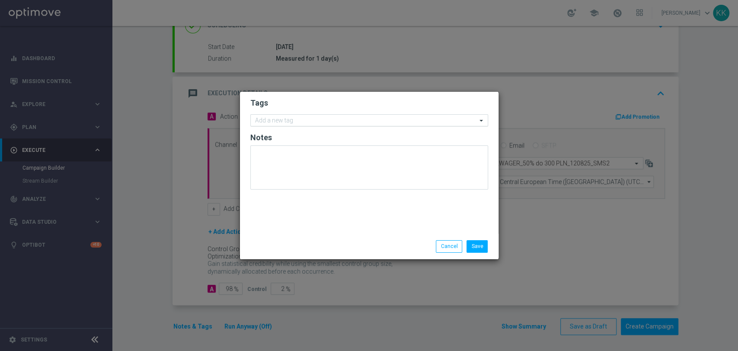
click at [301, 114] on div "Add a new tag" at bounding box center [369, 120] width 238 height 12
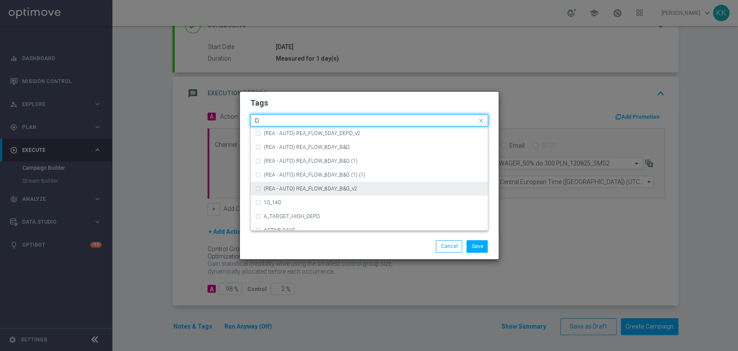
scroll to position [961, 0]
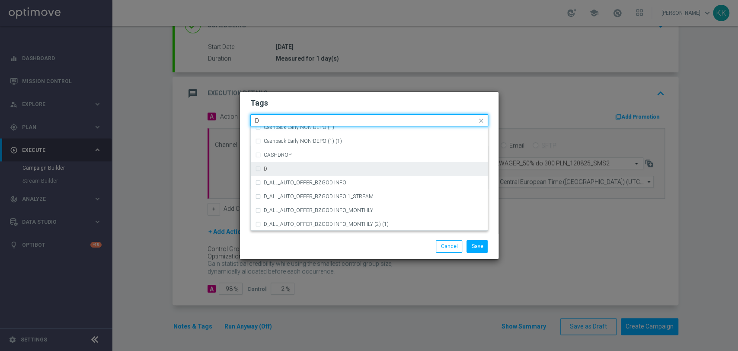
click at [302, 168] on div "D" at bounding box center [374, 168] width 220 height 5
type input "D"
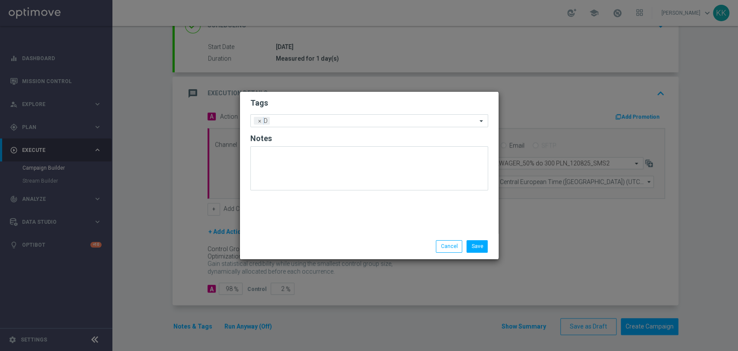
click at [304, 90] on modal-container "Tags Add a new tag × D Notes Save Cancel" at bounding box center [369, 175] width 738 height 351
click at [338, 119] on input "text" at bounding box center [375, 121] width 204 height 7
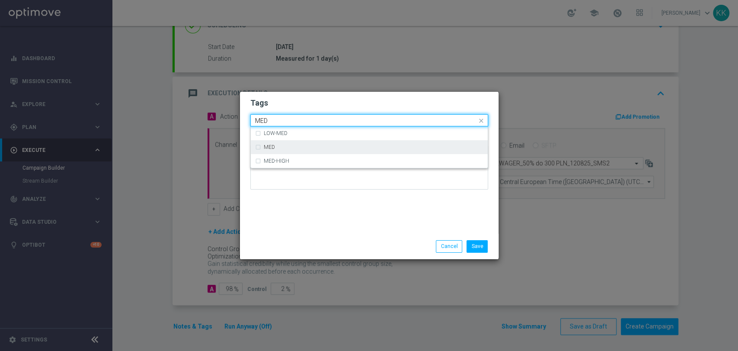
click at [286, 147] on div "MED" at bounding box center [374, 146] width 220 height 5
type input "MED"
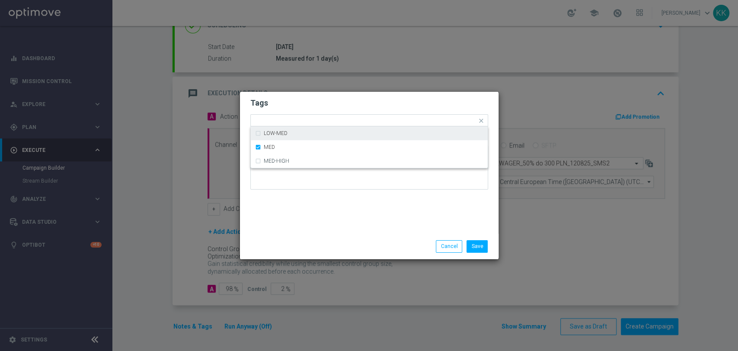
click at [316, 89] on modal-container "Tags Quick find × D × MED LOW-MED MED MED-HIGH Notes Save Cancel" at bounding box center [369, 175] width 738 height 351
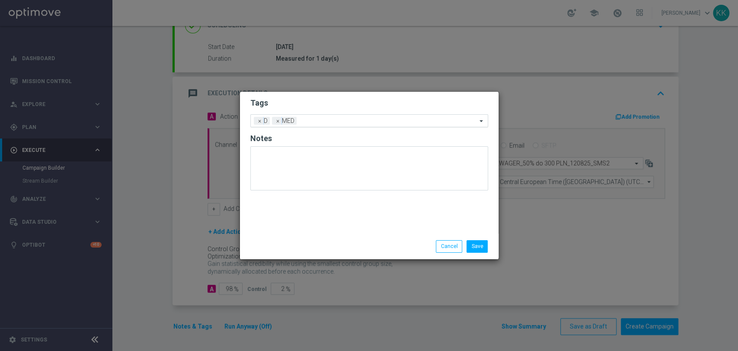
click at [363, 119] on input "text" at bounding box center [388, 121] width 177 height 7
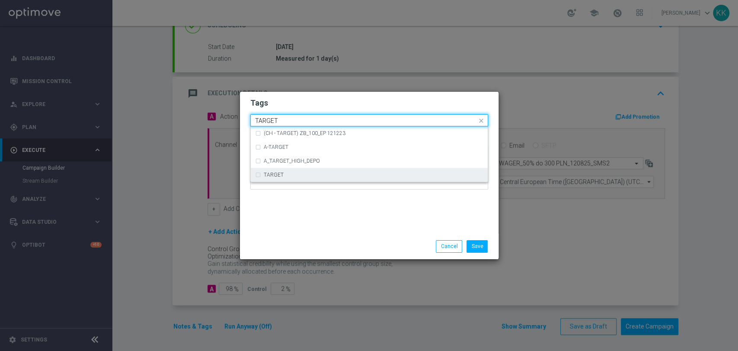
click at [289, 182] on ng-dropdown-panel "(CH - TARGET) ZB_100_EP 121223 A-TARGET A_TARGET_HIGH_DEPO TARGET" at bounding box center [369, 154] width 238 height 56
click at [289, 171] on div "TARGET" at bounding box center [369, 175] width 228 height 14
type input "TARGET"
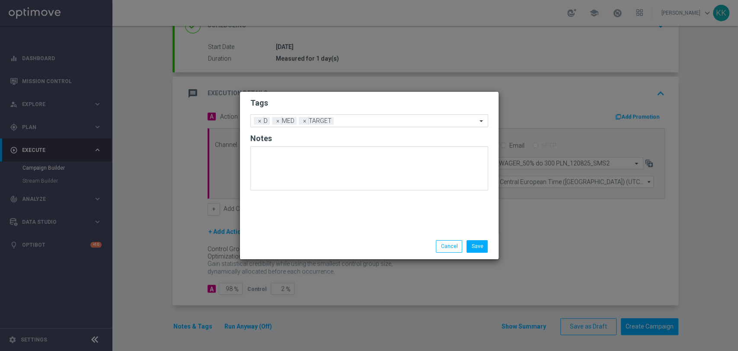
click at [309, 239] on div "Save Cancel" at bounding box center [369, 246] width 259 height 25
click at [374, 119] on input "text" at bounding box center [407, 121] width 140 height 7
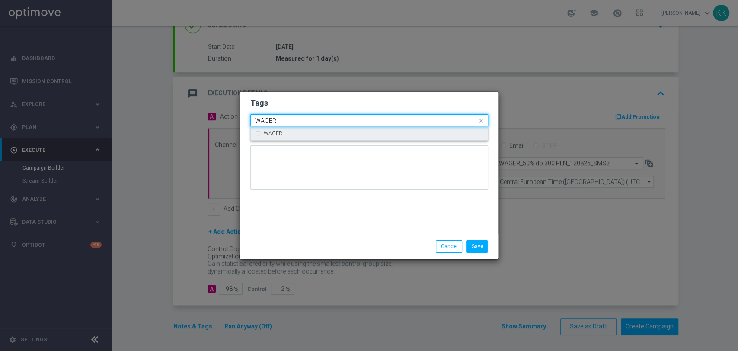
click at [362, 133] on div "WAGER" at bounding box center [374, 133] width 220 height 5
type input "WAGER"
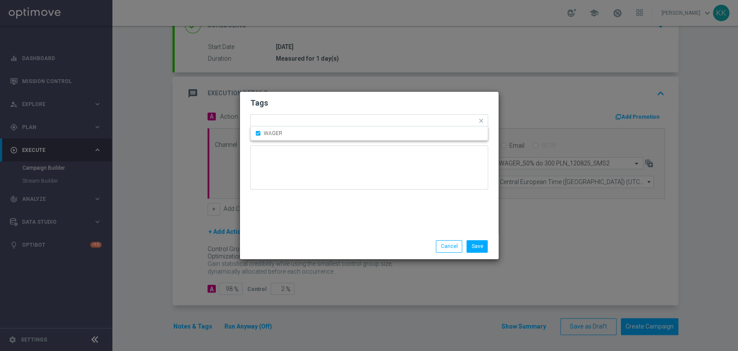
click at [374, 107] on h2 "Tags" at bounding box center [369, 103] width 238 height 10
click at [443, 117] on div "Add a new tag × D × MED × TARGET × WAGER" at bounding box center [364, 121] width 226 height 12
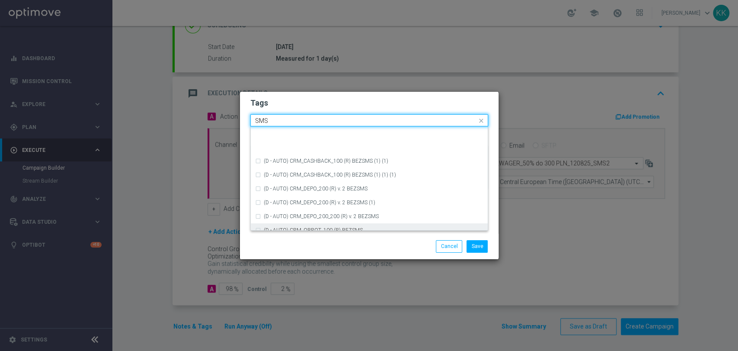
scroll to position [132, 0]
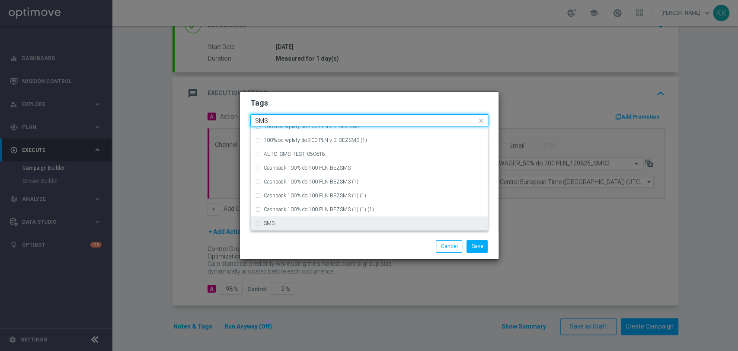
click at [350, 226] on div "SMS" at bounding box center [374, 223] width 220 height 5
type input "SMS"
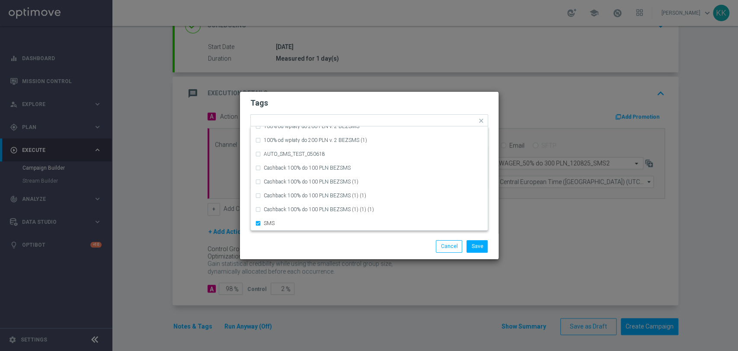
click at [350, 239] on div "Save Cancel" at bounding box center [369, 246] width 259 height 25
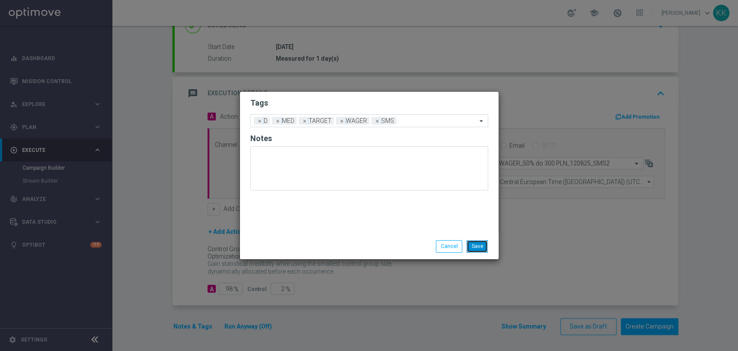
click at [481, 242] on button "Save" at bounding box center [477, 246] width 21 height 12
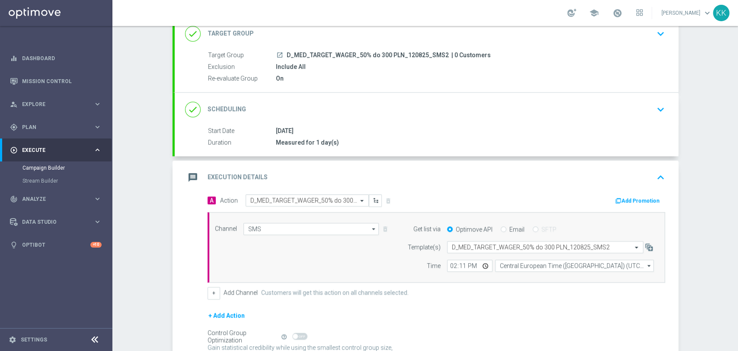
scroll to position [0, 0]
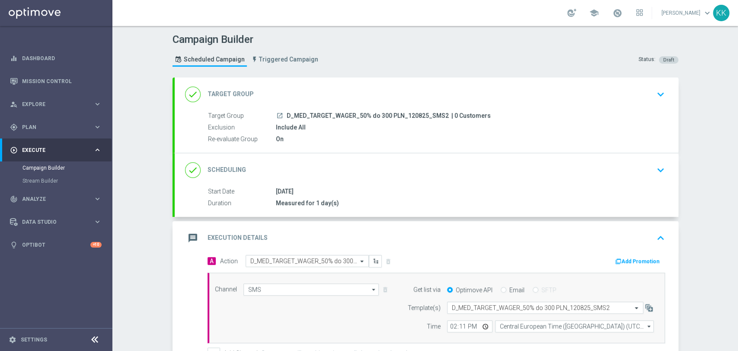
click at [660, 92] on icon "keyboard_arrow_down" at bounding box center [661, 94] width 13 height 13
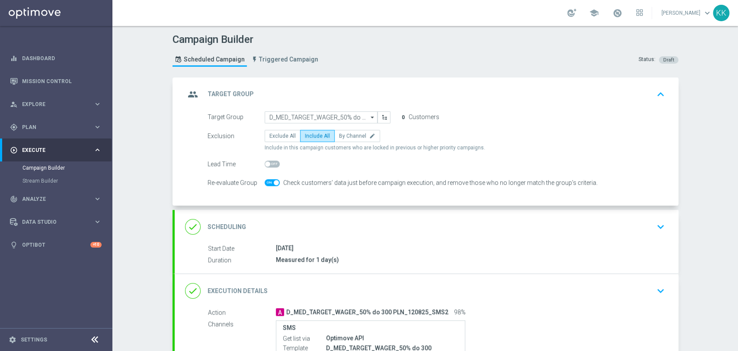
click at [655, 225] on icon "keyboard_arrow_down" at bounding box center [661, 226] width 13 height 13
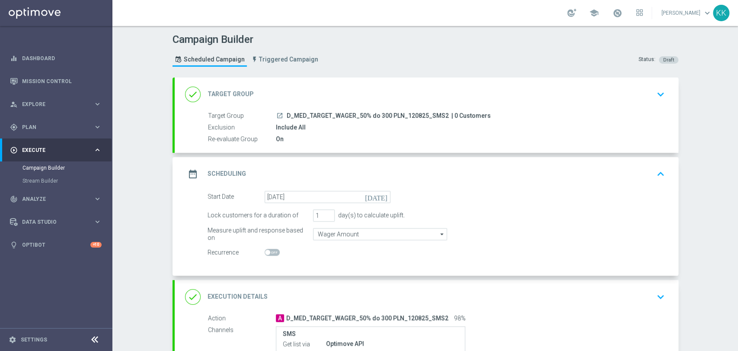
scroll to position [96, 0]
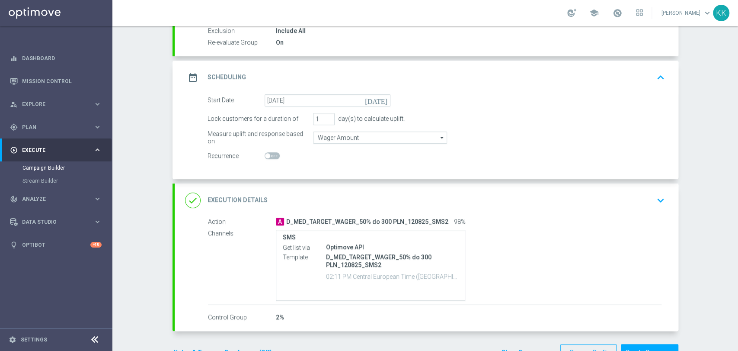
click at [655, 200] on icon "keyboard_arrow_down" at bounding box center [661, 200] width 13 height 13
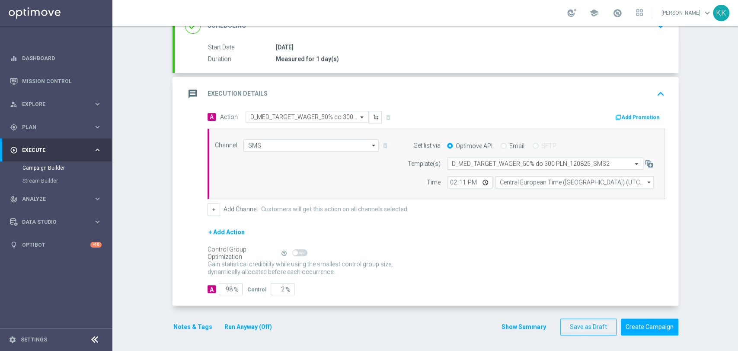
scroll to position [144, 0]
click at [196, 321] on button "Notes & Tags" at bounding box center [193, 326] width 41 height 11
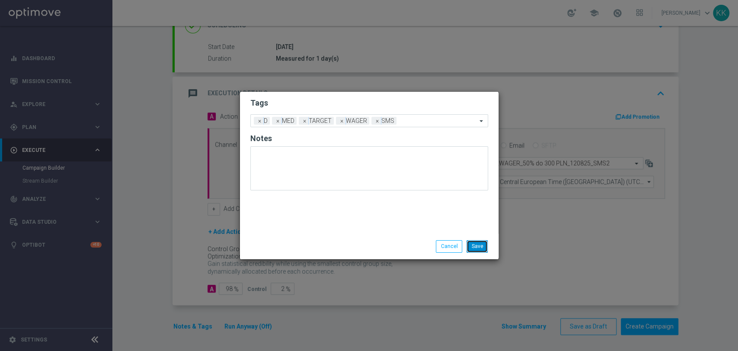
click at [480, 247] on button "Save" at bounding box center [477, 246] width 21 height 12
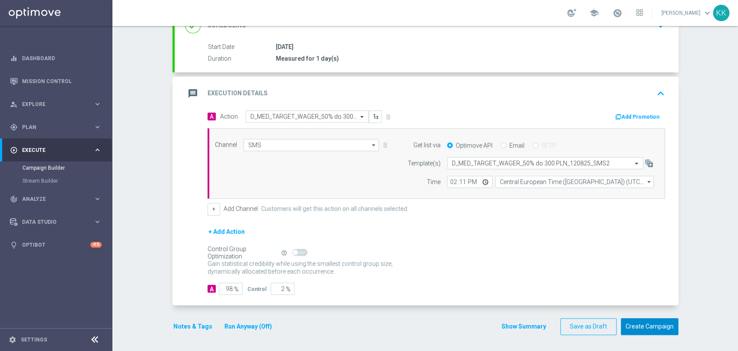
click at [654, 333] on button "Create Campaign" at bounding box center [650, 326] width 58 height 17
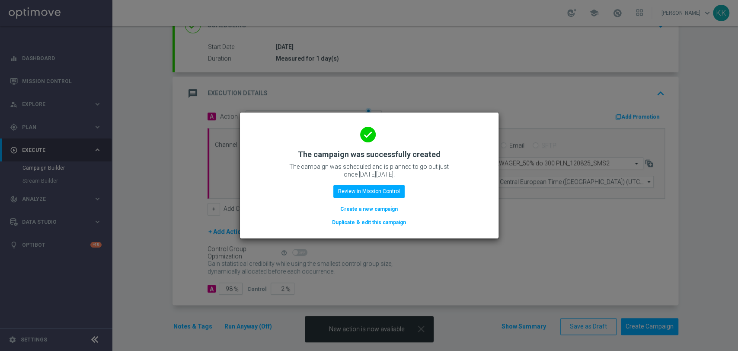
click at [376, 209] on button "Create a new campaign" at bounding box center [369, 209] width 59 height 10
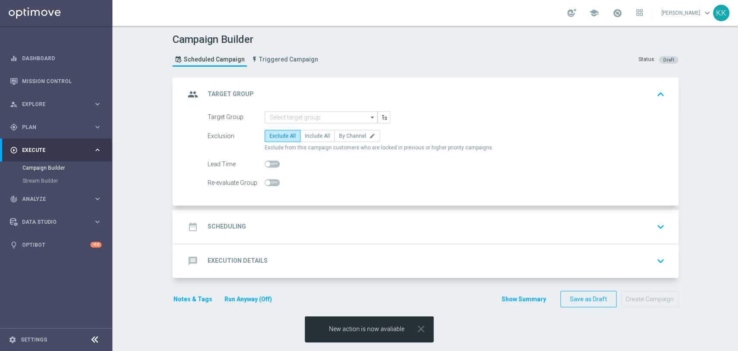
scroll to position [0, 0]
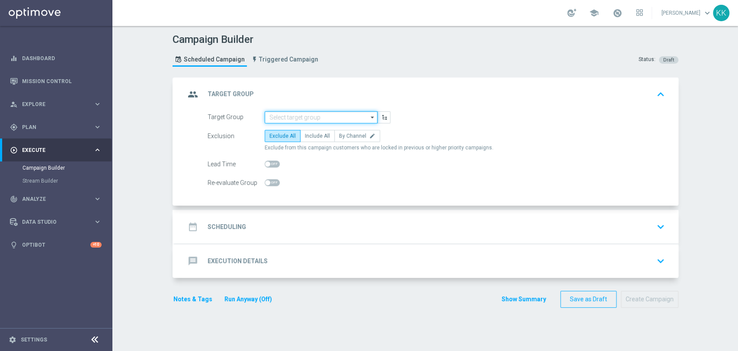
click at [314, 119] on input at bounding box center [321, 117] width 113 height 12
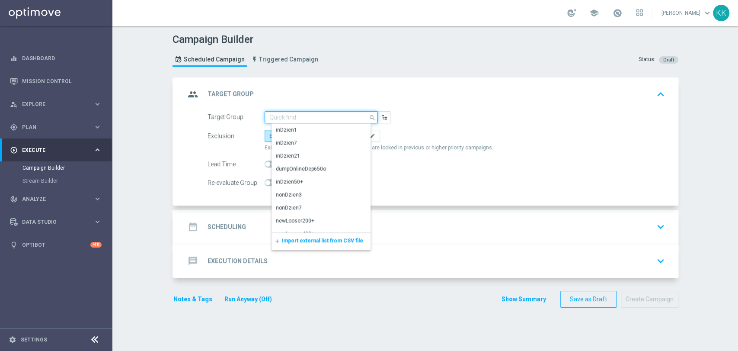
paste input "D_HIGH_TARGET_WAGER_100% do 500 PLN_120825_SMS2"
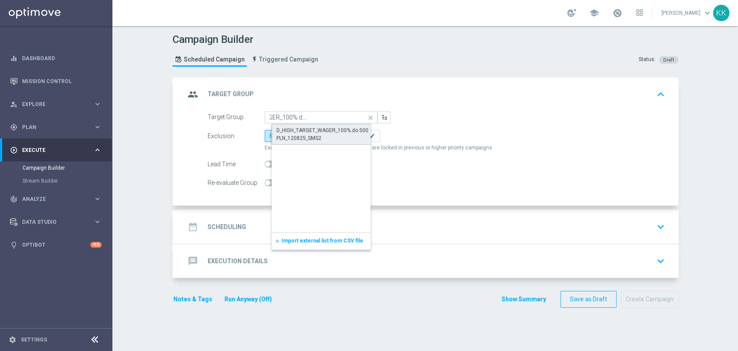
click at [296, 132] on div "D_HIGH_TARGET_WAGER_100% do 500 PLN_120825_SMS2" at bounding box center [328, 134] width 104 height 16
type input "D_HIGH_TARGET_WAGER_100% do 500 PLN_120825_SMS2"
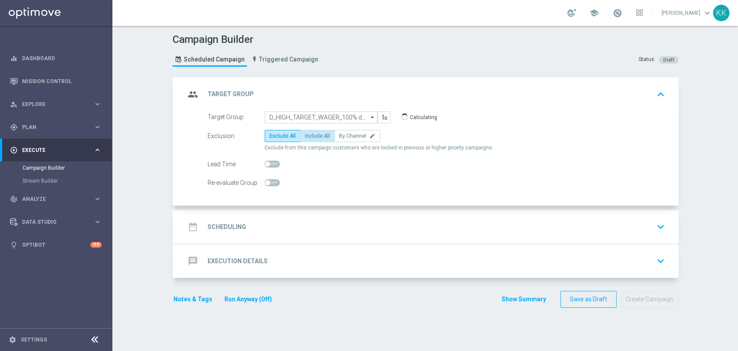
click at [314, 136] on span "Include All" at bounding box center [317, 136] width 25 height 6
click at [311, 136] on input "Include All" at bounding box center [308, 138] width 6 height 6
radio input "true"
click at [272, 181] on span at bounding box center [272, 182] width 15 height 7
click at [272, 181] on input "checkbox" at bounding box center [272, 182] width 15 height 7
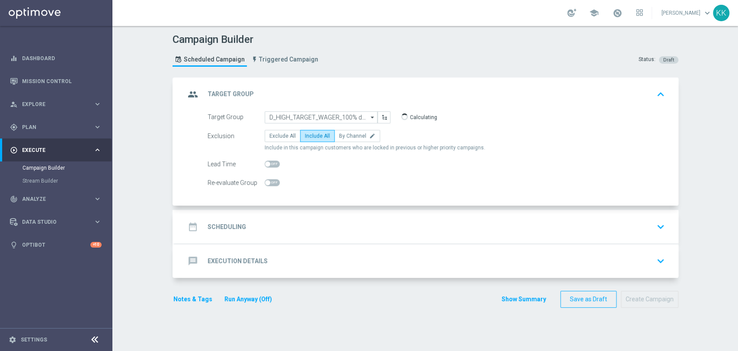
checkbox input "true"
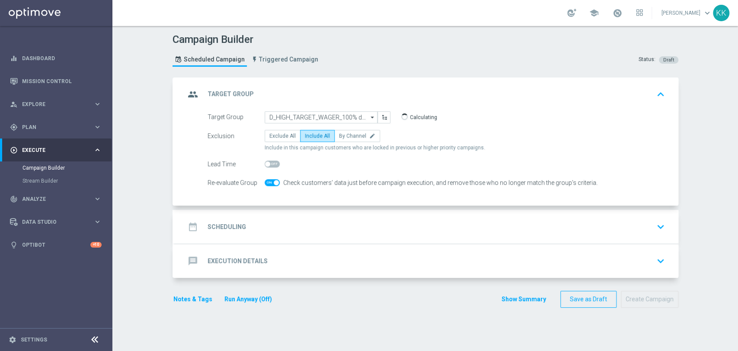
click at [290, 217] on div "date_range Scheduling keyboard_arrow_down" at bounding box center [427, 227] width 504 height 34
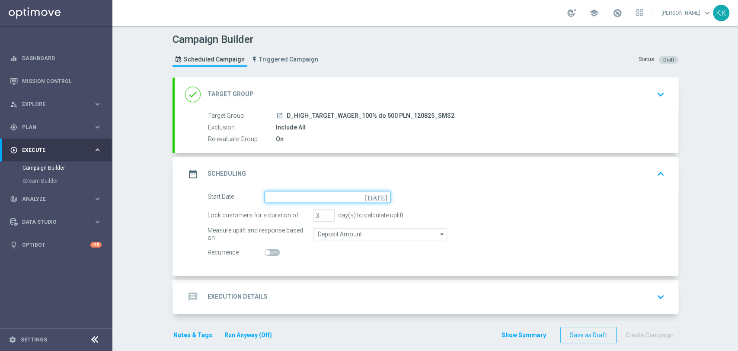
click at [289, 196] on input at bounding box center [328, 197] width 126 height 12
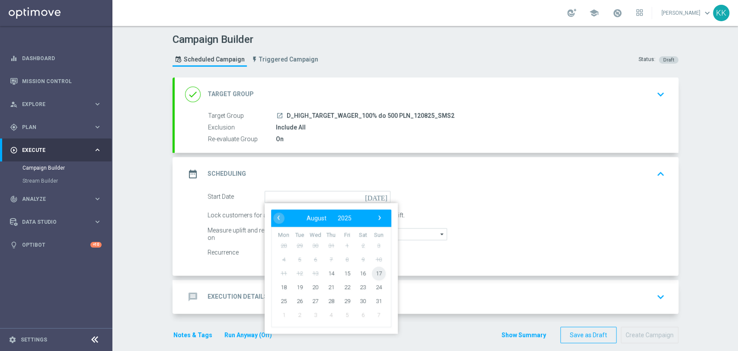
click at [372, 271] on span "17" at bounding box center [379, 273] width 14 height 14
type input "17 Aug 2025"
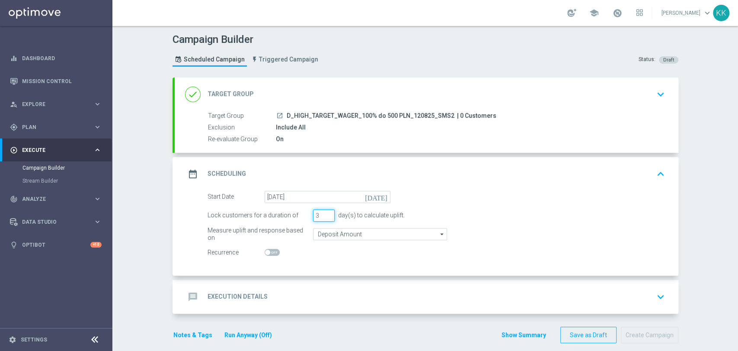
click at [313, 212] on input "3" at bounding box center [324, 215] width 22 height 12
drag, startPoint x: 319, startPoint y: 216, endPoint x: 290, endPoint y: 213, distance: 29.1
click at [289, 215] on div "Lock customers for a duration of 3 day(s) to calculate uplift." at bounding box center [436, 215] width 471 height 12
type input "1"
click at [348, 229] on input "Deposit Amount" at bounding box center [380, 234] width 134 height 12
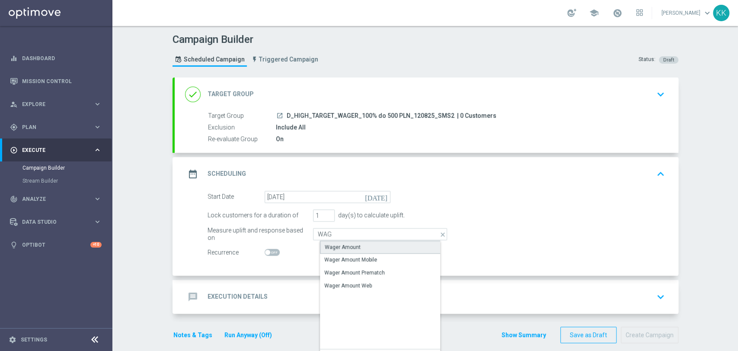
click at [348, 244] on div "Wager Amount" at bounding box center [343, 247] width 36 height 8
type input "Wager Amount"
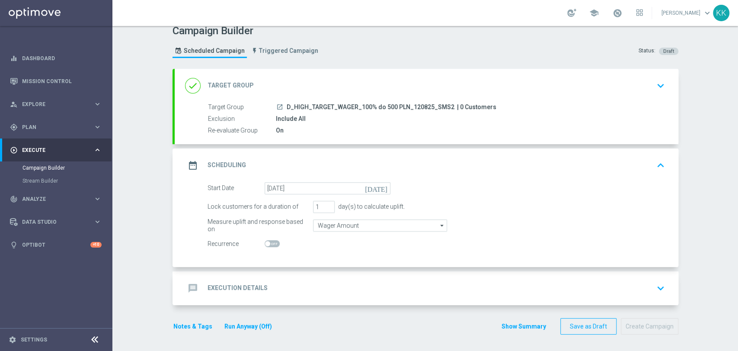
click at [453, 288] on div "message Execution Details keyboard_arrow_down" at bounding box center [426, 288] width 483 height 16
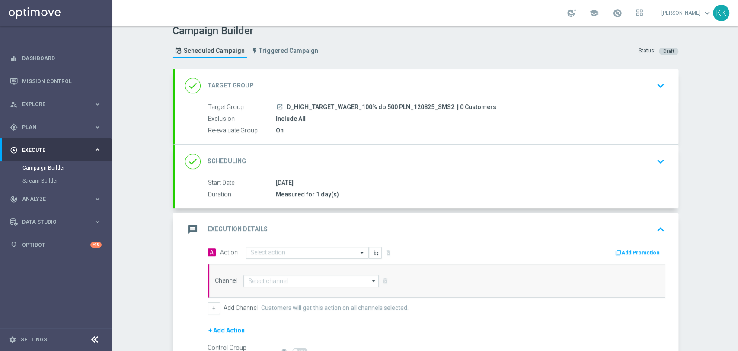
scroll to position [90, 0]
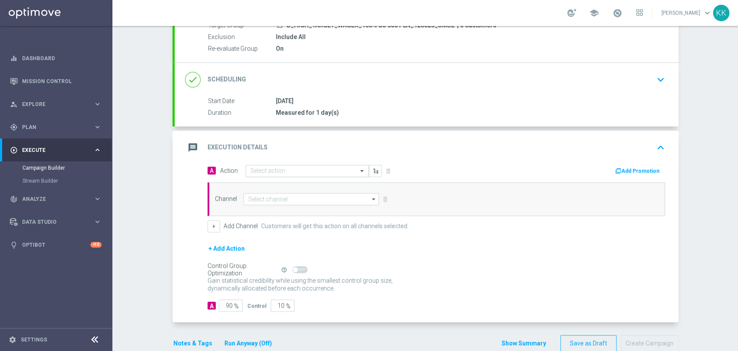
click at [288, 167] on div "Select action" at bounding box center [302, 170] width 112 height 7
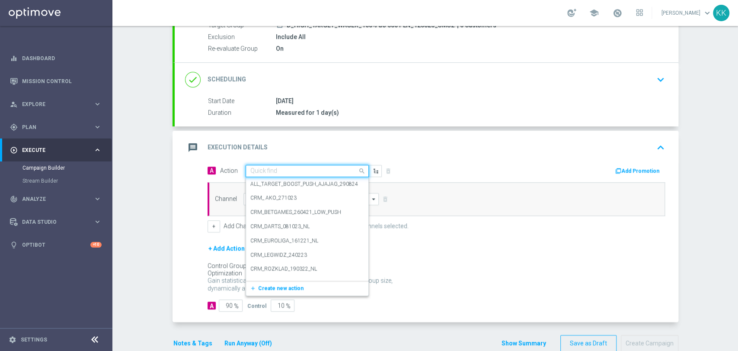
paste input "D_HIGH_TARGET_WAGER_100% do 500 PLN_120825_SMS2"
type input "D_HIGH_TARGET_WAGER_100% do 500 PLN_120825_SMS2"
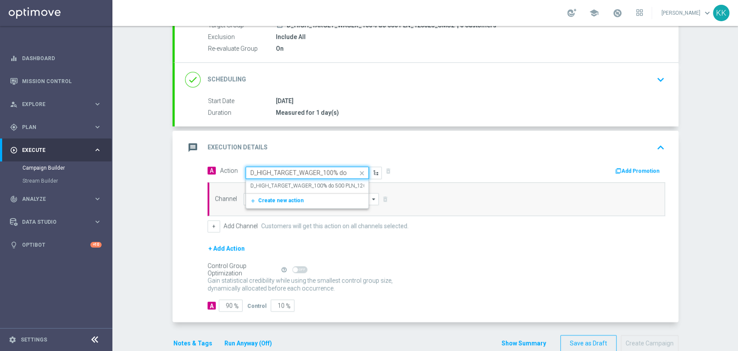
scroll to position [0, 63]
click at [278, 189] on div "D_HIGH_TARGET_WAGER_100% do 500 PLN_120825_SMS2 edit" at bounding box center [307, 186] width 114 height 14
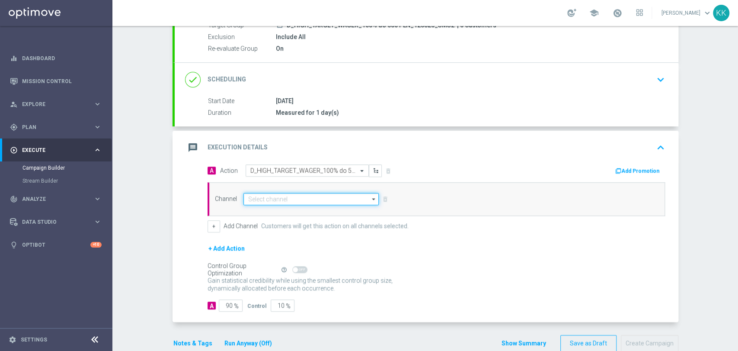
click at [278, 194] on input at bounding box center [312, 199] width 136 height 12
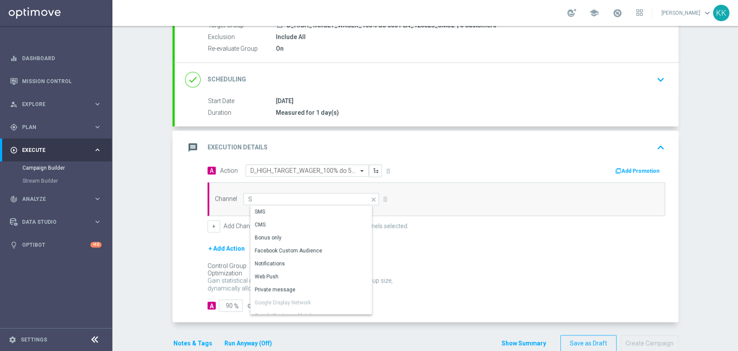
click at [278, 205] on div "Show Selected 0 of NaN" at bounding box center [314, 205] width 129 height 0
click at [277, 213] on div "SMS" at bounding box center [314, 211] width 129 height 12
type input "SMS"
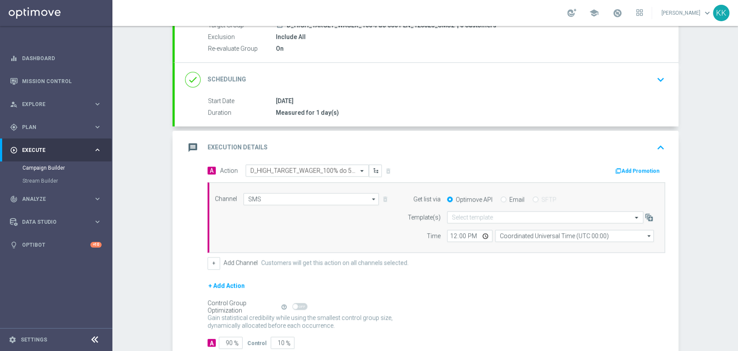
click at [450, 227] on form "Template(s) Select template Time 12:00 Coordinated Universal Time (UTC 00:00) C…" at bounding box center [528, 226] width 251 height 31
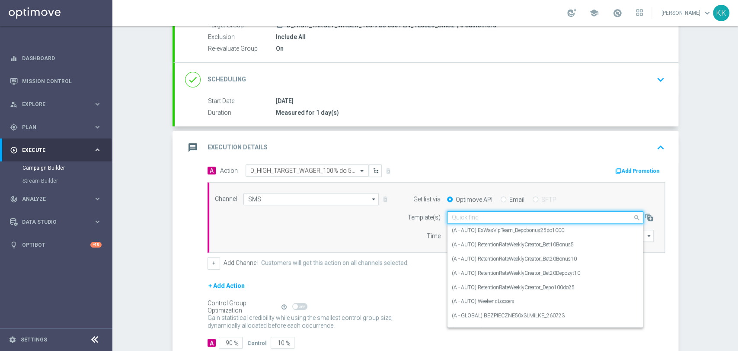
click at [458, 215] on input "text" at bounding box center [537, 217] width 170 height 7
paste input "D_HIGH_TARGET_WAGER_100% do 500 PLN_120825_SMS2"
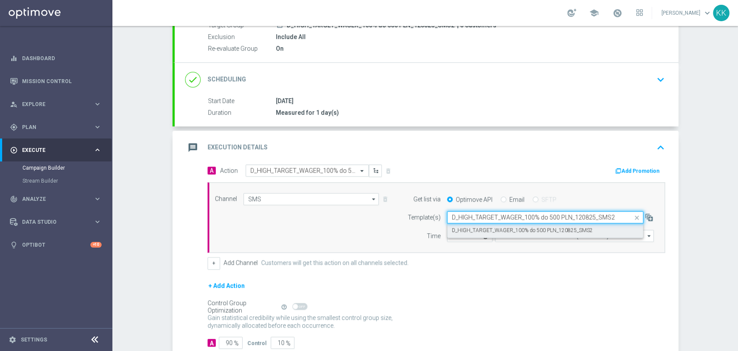
click at [465, 229] on label "D_HIGH_TARGET_WAGER_100% do 500 PLN_120825_SMS2" at bounding box center [522, 230] width 141 height 7
type input "D_HIGH_TARGET_WAGER_100% do 500 PLN_120825_SMS2"
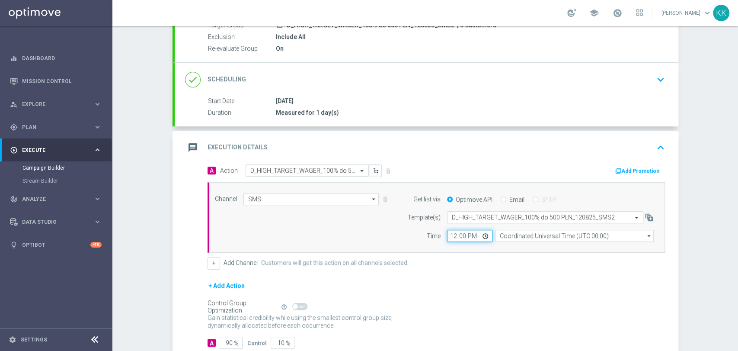
click at [451, 239] on input "12:00" at bounding box center [469, 236] width 45 height 12
click at [457, 235] on input "14:26" at bounding box center [469, 236] width 45 height 12
type input "14:16"
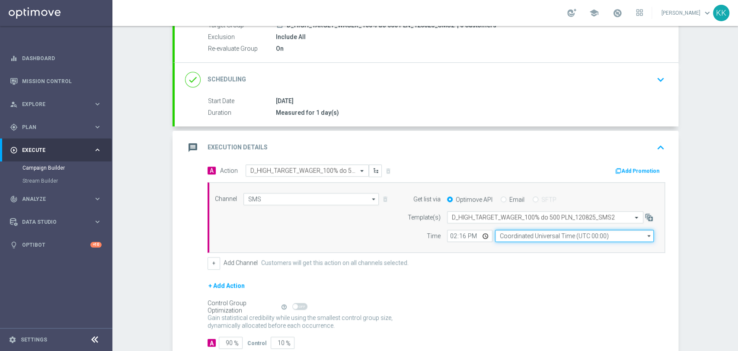
click at [578, 236] on input "Coordinated Universal Time (UTC 00:00)" at bounding box center [574, 236] width 159 height 12
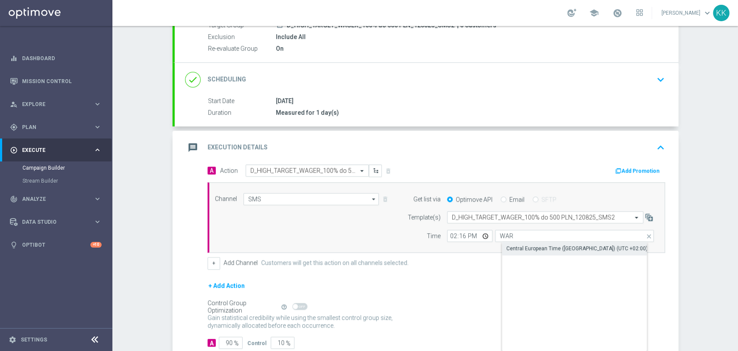
click at [577, 245] on div "Central European Time (Warsaw) (UTC +02:00)" at bounding box center [577, 248] width 141 height 8
type input "Central European Time (Warsaw) (UTC +02:00)"
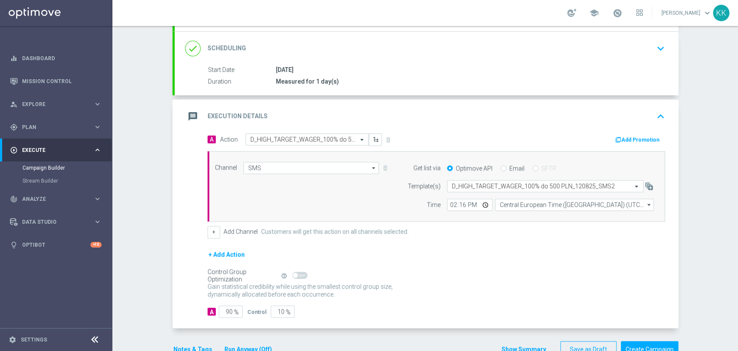
scroll to position [144, 0]
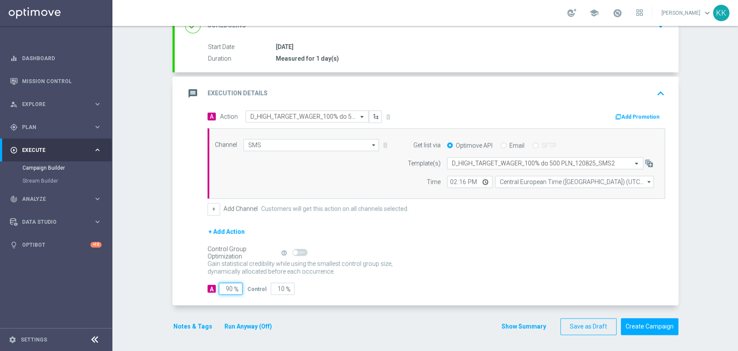
click at [229, 288] on input "90" at bounding box center [231, 288] width 24 height 12
type input "9"
type input "91"
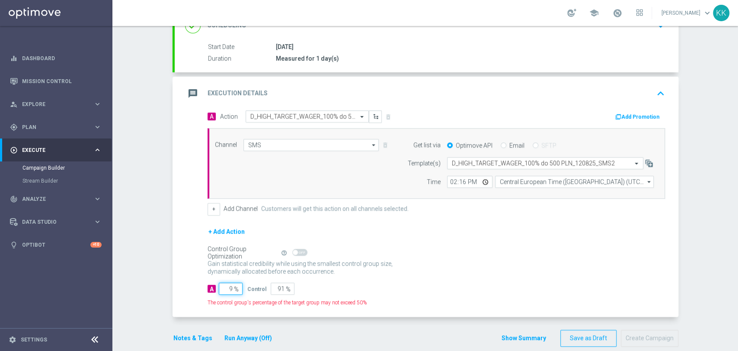
type input "95"
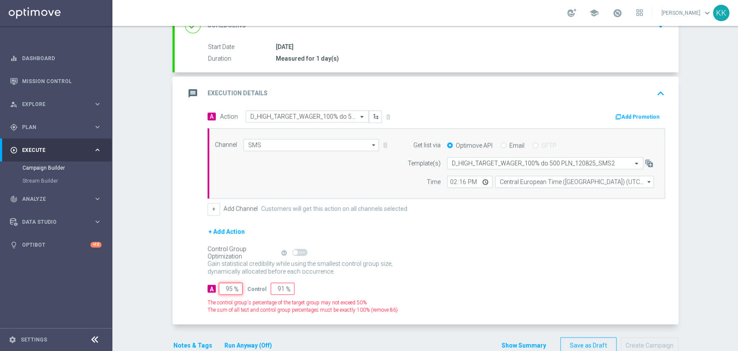
type input "5"
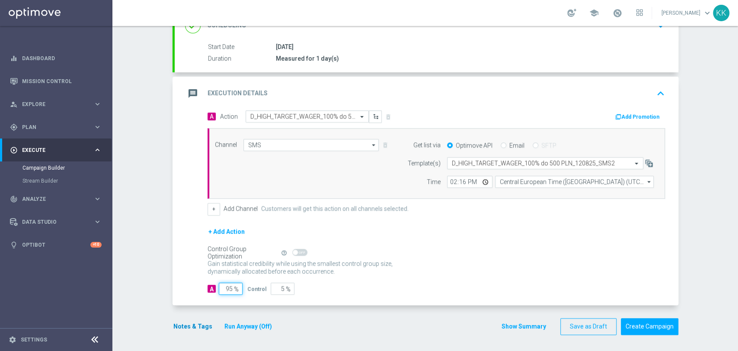
type input "95"
click at [186, 324] on button "Notes & Tags" at bounding box center [193, 326] width 41 height 11
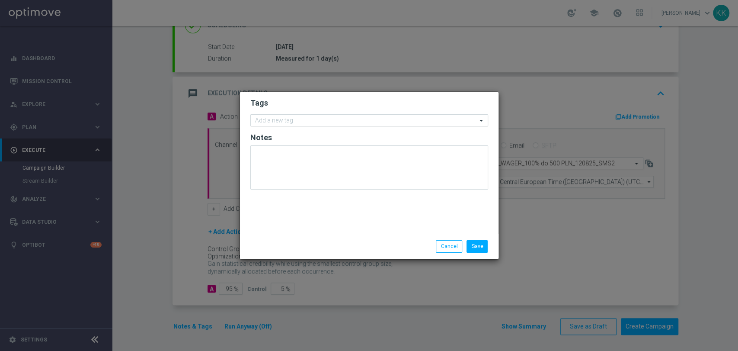
click at [309, 120] on input "text" at bounding box center [366, 120] width 222 height 7
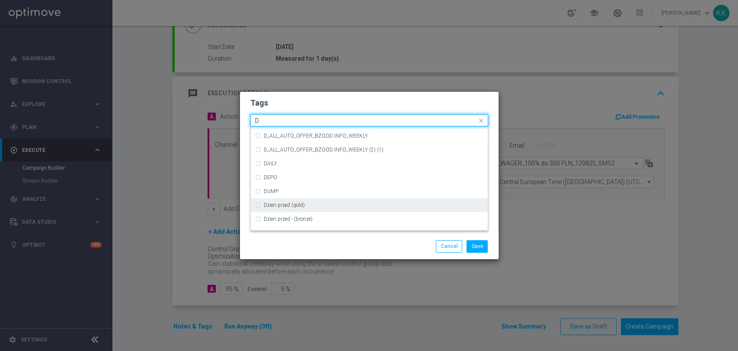
scroll to position [967, 0]
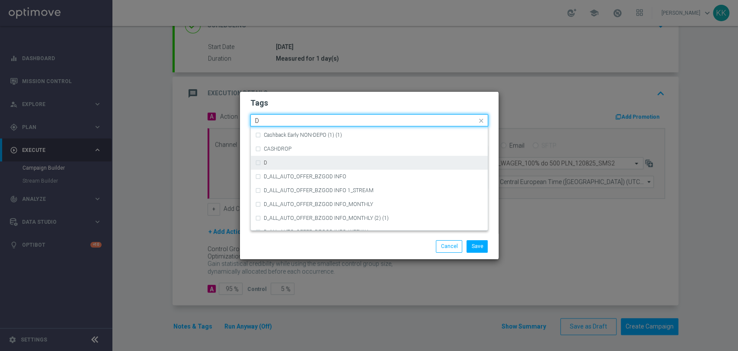
click at [319, 161] on div "D" at bounding box center [374, 162] width 220 height 5
type input "D"
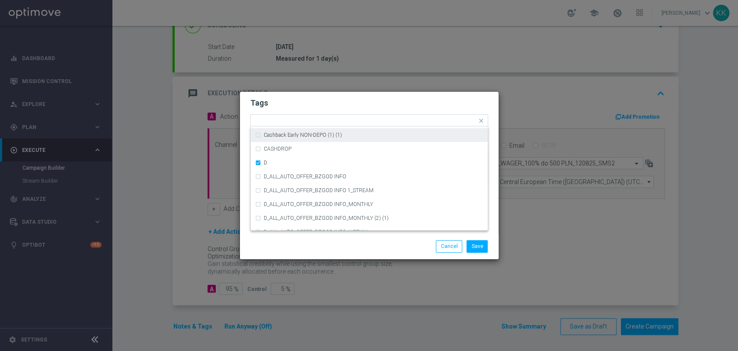
click at [325, 96] on form "Tags Quick find × D A_TARGET_HIGH_DEPO ACTIVE DAYS BLOKADA Cashback Early NON-D…" at bounding box center [369, 146] width 238 height 100
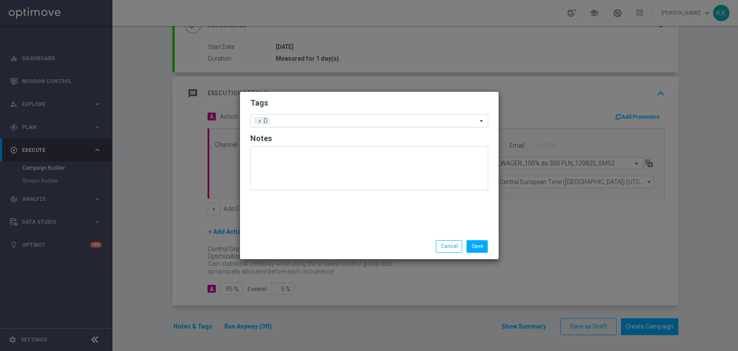
click at [328, 122] on input "text" at bounding box center [375, 121] width 204 height 7
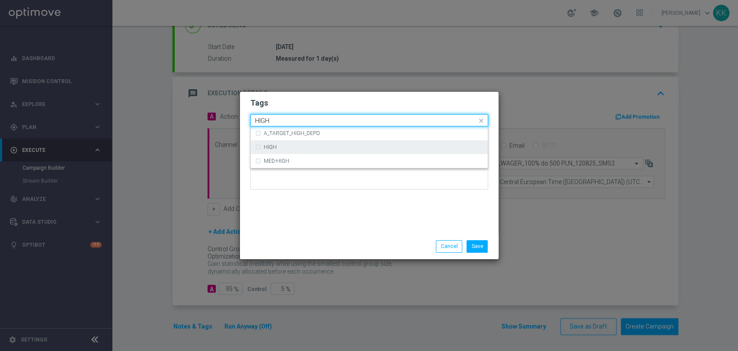
click at [311, 153] on div "HIGH" at bounding box center [369, 147] width 228 height 14
type input "HIGH"
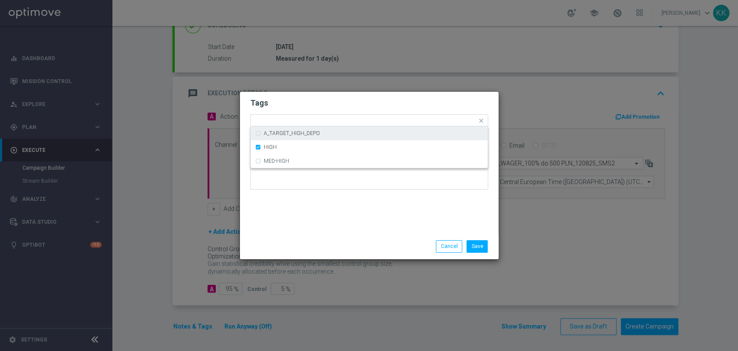
click at [325, 103] on h2 "Tags" at bounding box center [369, 103] width 238 height 10
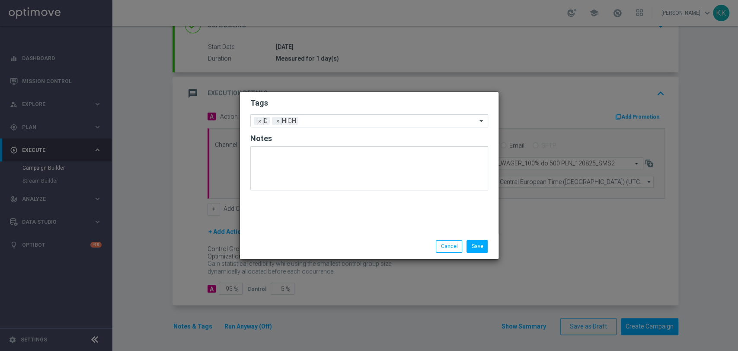
click at [331, 125] on div "Add a new tag × D × HIGH" at bounding box center [369, 120] width 238 height 13
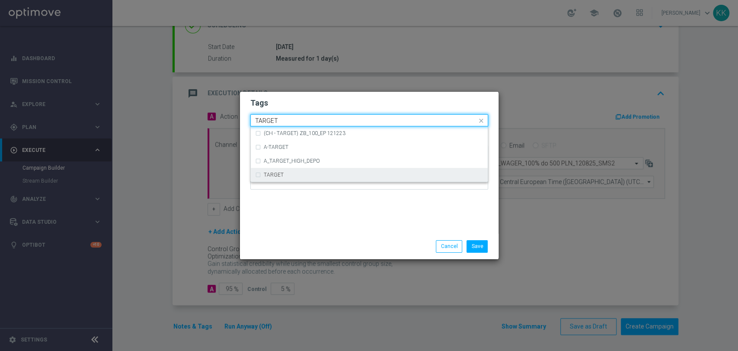
click at [318, 172] on div "TARGET" at bounding box center [374, 174] width 220 height 5
type input "TARGET"
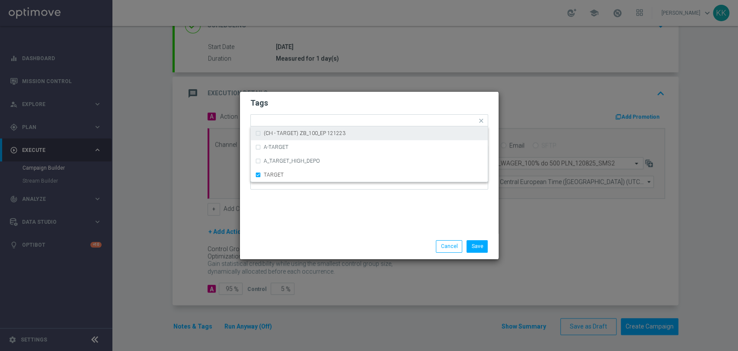
click at [337, 87] on modal-container "Tags Quick find × D × HIGH × TARGET (CH - TARGET) ZB_100_EP 121223 A-TARGET A_T…" at bounding box center [369, 175] width 738 height 351
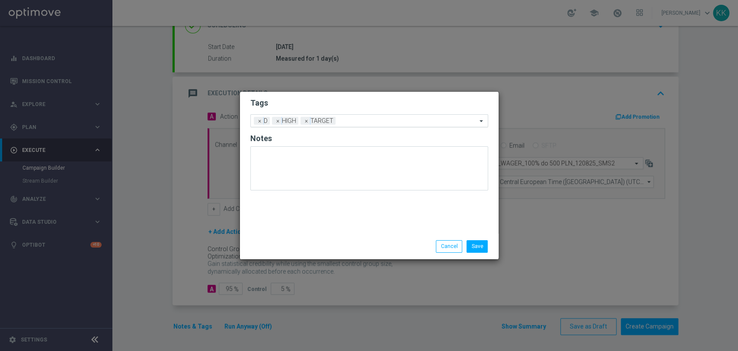
click at [344, 126] on div "Add a new tag × D × HIGH × TARGET" at bounding box center [369, 120] width 238 height 13
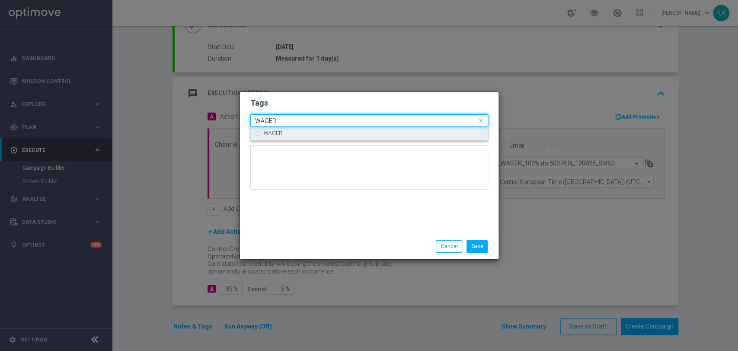
click at [342, 132] on div "WAGER" at bounding box center [374, 133] width 220 height 5
type input "WAGER"
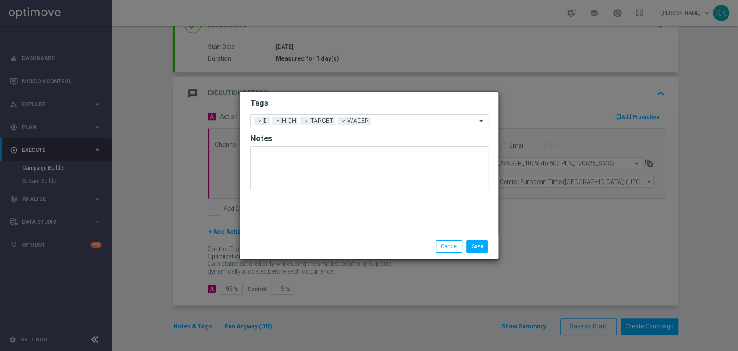
click at [343, 91] on div "Tags Add a new tag × D × HIGH × TARGET × WAGER Notes Save Cancel" at bounding box center [370, 175] width 260 height 168
click at [401, 114] on div "Add a new tag × D × HIGH × TARGET × WAGER" at bounding box center [369, 120] width 238 height 13
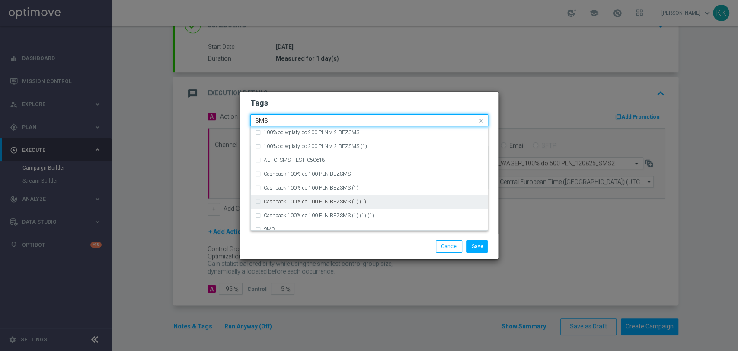
scroll to position [132, 0]
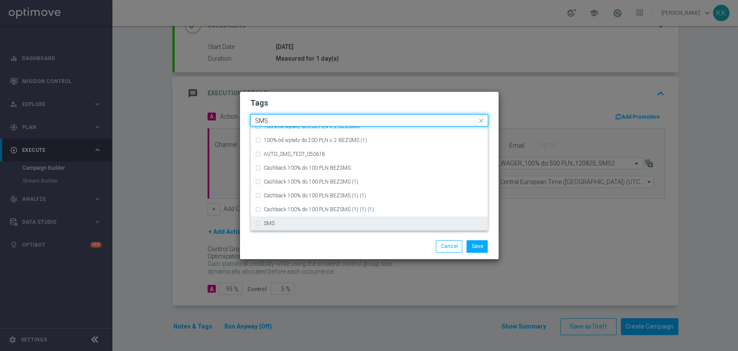
click at [326, 225] on div "SMS" at bounding box center [374, 223] width 220 height 5
type input "SMS"
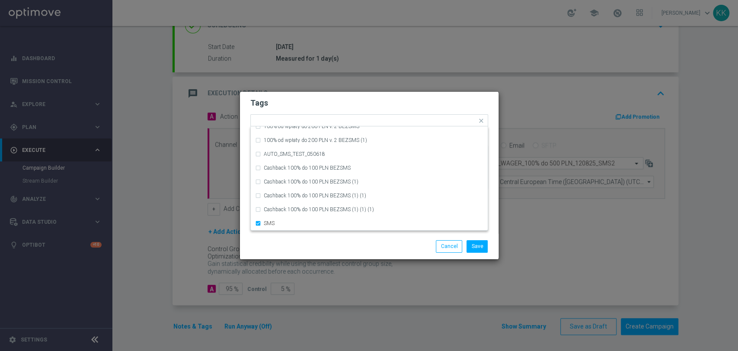
click at [331, 249] on div "Save Cancel" at bounding box center [410, 246] width 167 height 12
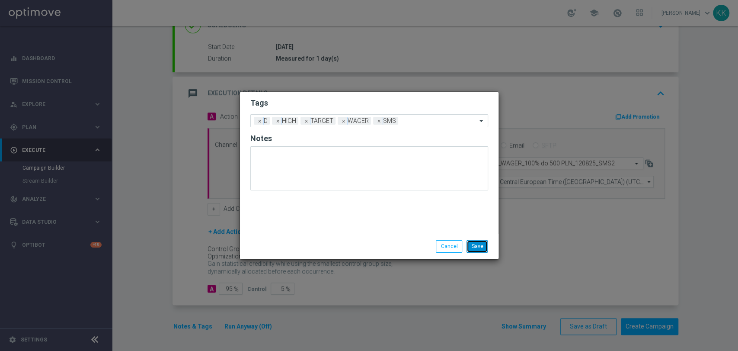
click at [487, 244] on button "Save" at bounding box center [477, 246] width 21 height 12
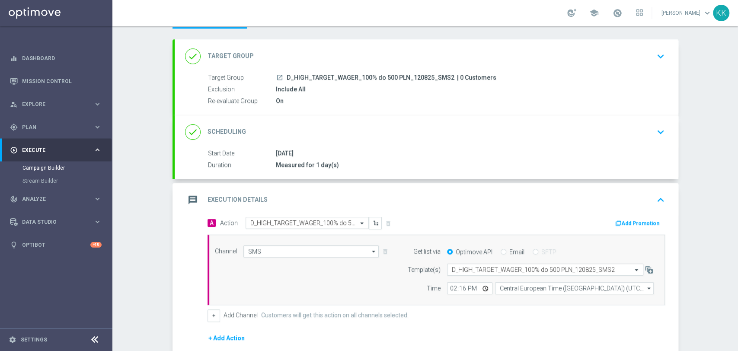
scroll to position [0, 0]
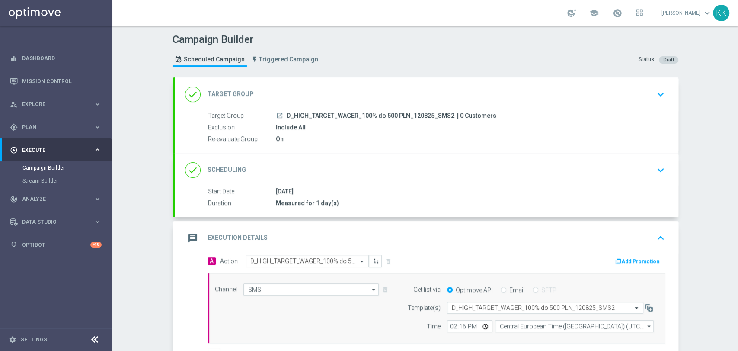
click at [655, 90] on icon "keyboard_arrow_down" at bounding box center [661, 94] width 13 height 13
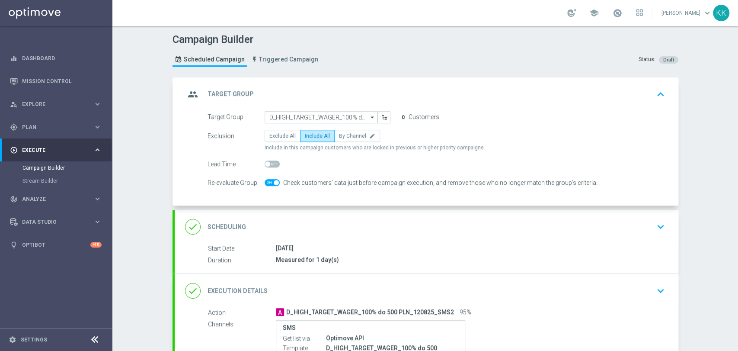
click at [657, 229] on icon "keyboard_arrow_down" at bounding box center [661, 226] width 13 height 13
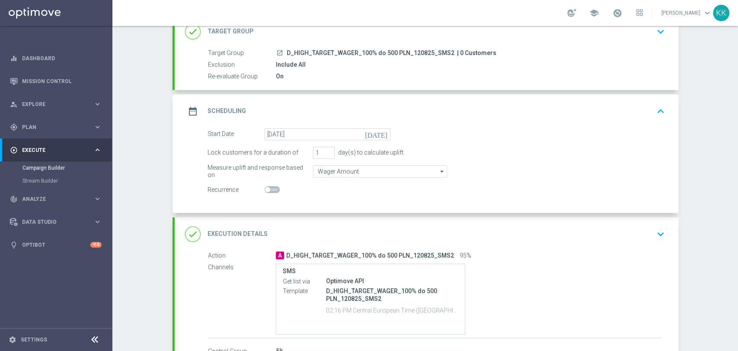
scroll to position [122, 0]
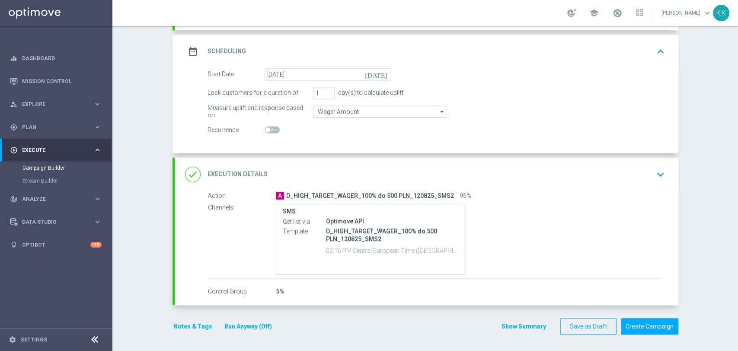
click at [668, 180] on div "done Execution Details keyboard_arrow_down" at bounding box center [427, 174] width 504 height 34
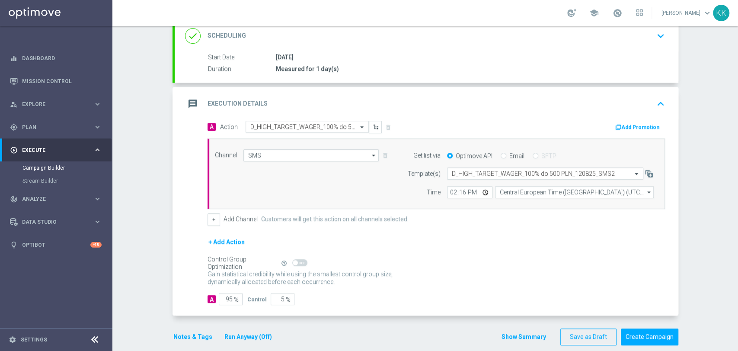
scroll to position [144, 0]
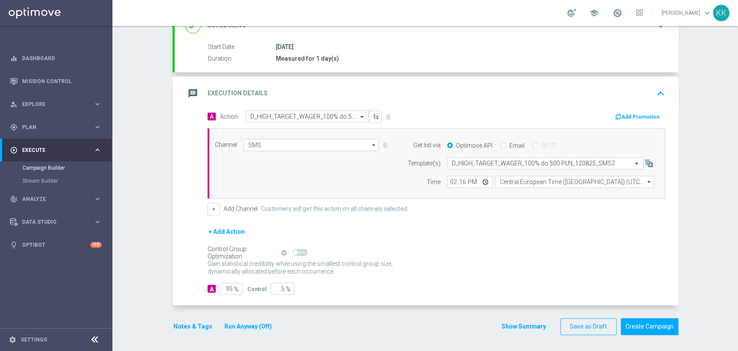
click at [195, 323] on button "Notes & Tags" at bounding box center [193, 326] width 41 height 11
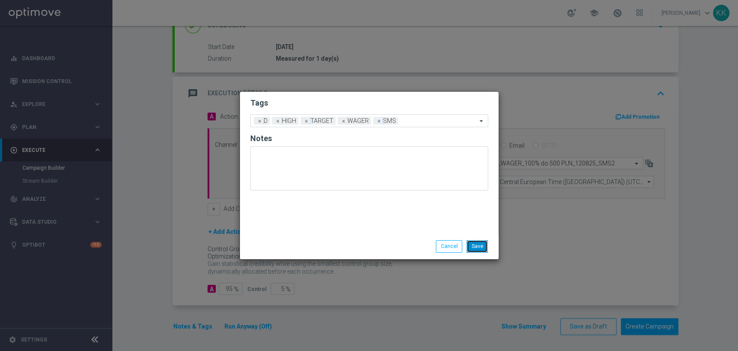
click at [486, 249] on button "Save" at bounding box center [477, 246] width 21 height 12
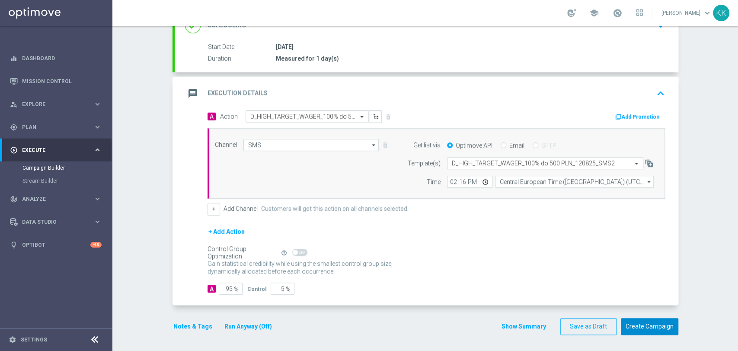
click at [656, 324] on button "Create Campaign" at bounding box center [650, 326] width 58 height 17
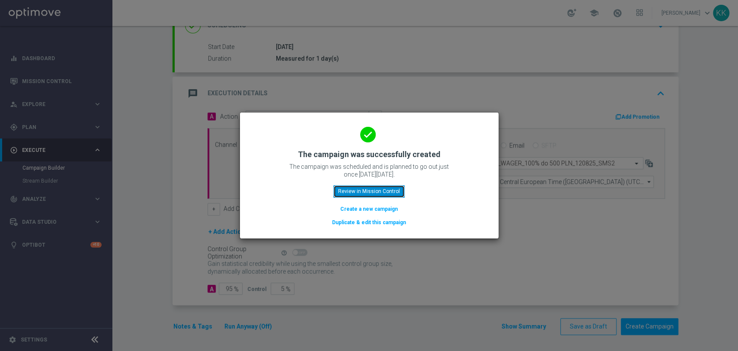
click at [375, 189] on button "Review in Mission Control" at bounding box center [369, 191] width 71 height 12
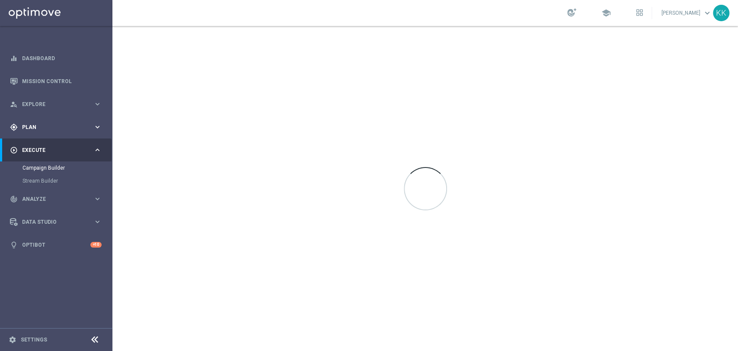
click at [26, 127] on span "Plan" at bounding box center [57, 127] width 71 height 5
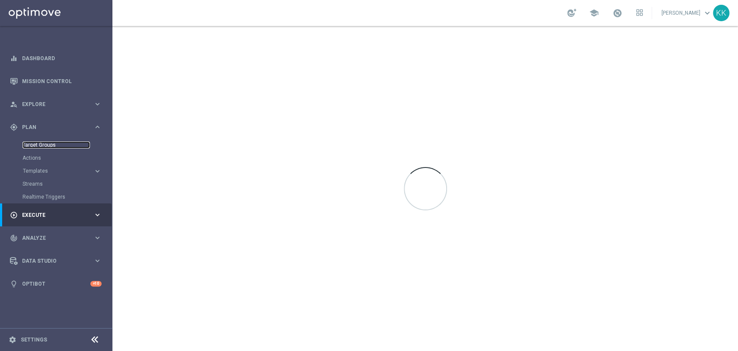
click at [45, 146] on link "Target Groups" at bounding box center [55, 144] width 67 height 7
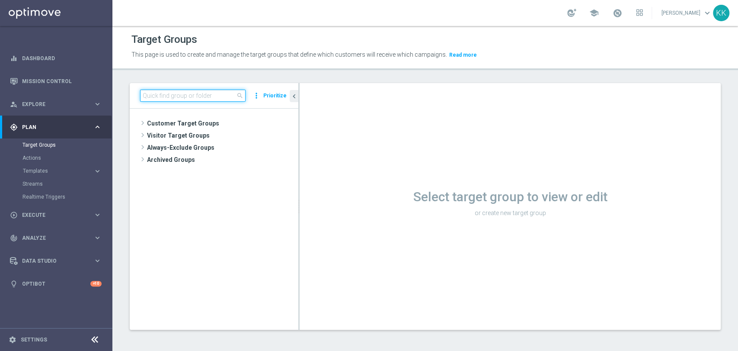
click at [187, 90] on input at bounding box center [193, 96] width 106 height 12
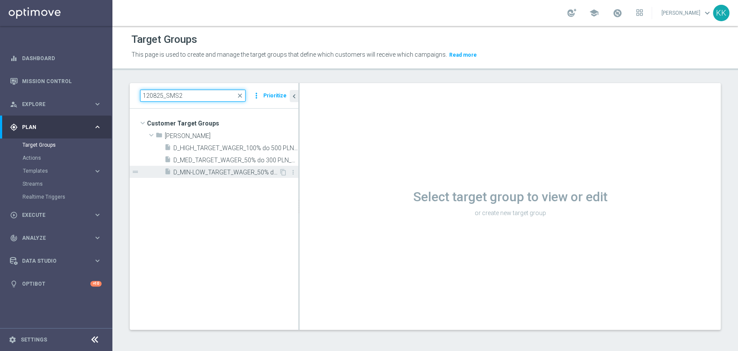
type input "120825_SMS2"
click at [223, 171] on span "D_MIN-LOW_TARGET_WAGER_50% do 100 PLN_120825_SMS2" at bounding box center [226, 172] width 106 height 7
